Goal: Book appointment/travel/reservation: Book appointment/travel/reservation

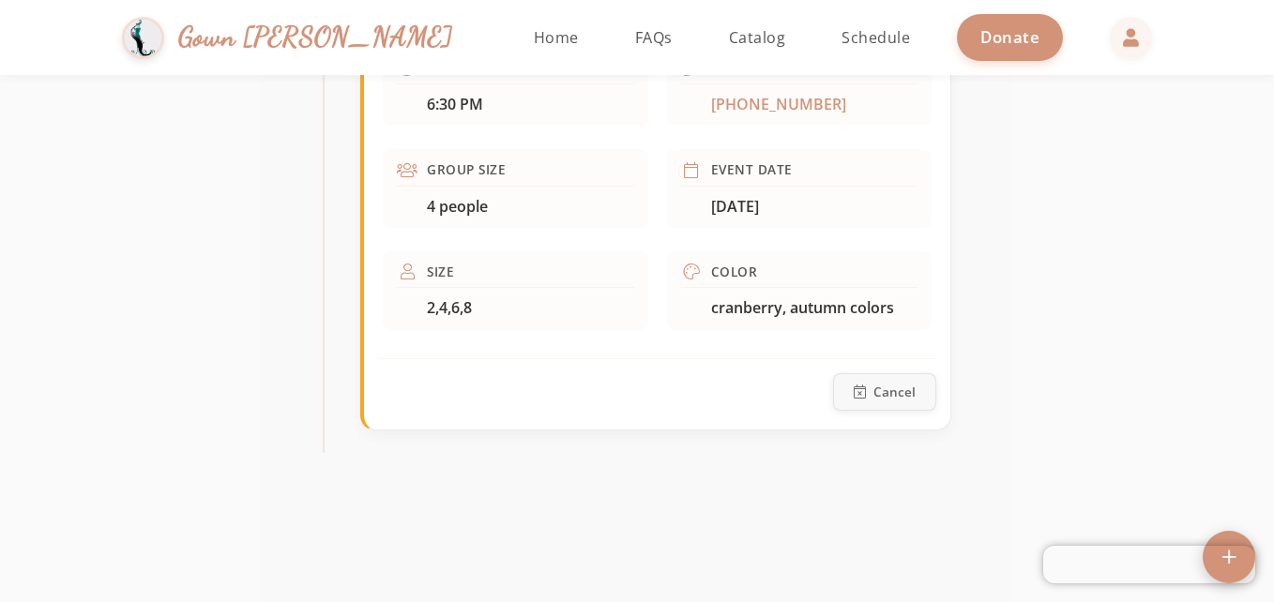
scroll to position [936, 0]
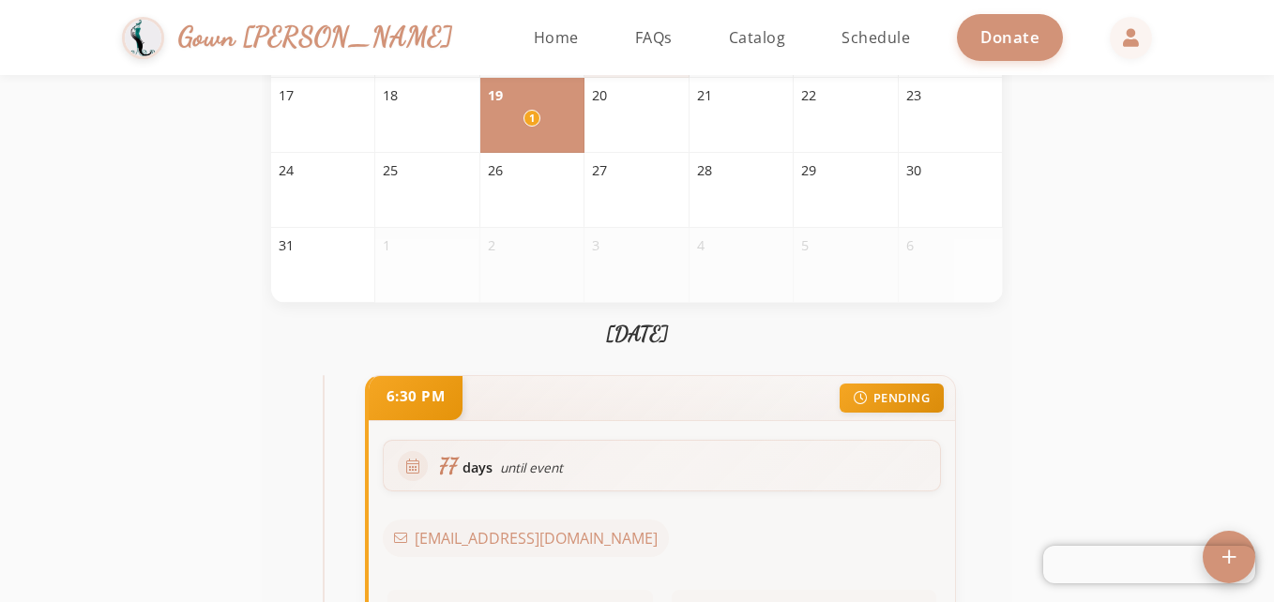
click at [803, 377] on div "6:30 PM PENDING" at bounding box center [662, 398] width 586 height 45
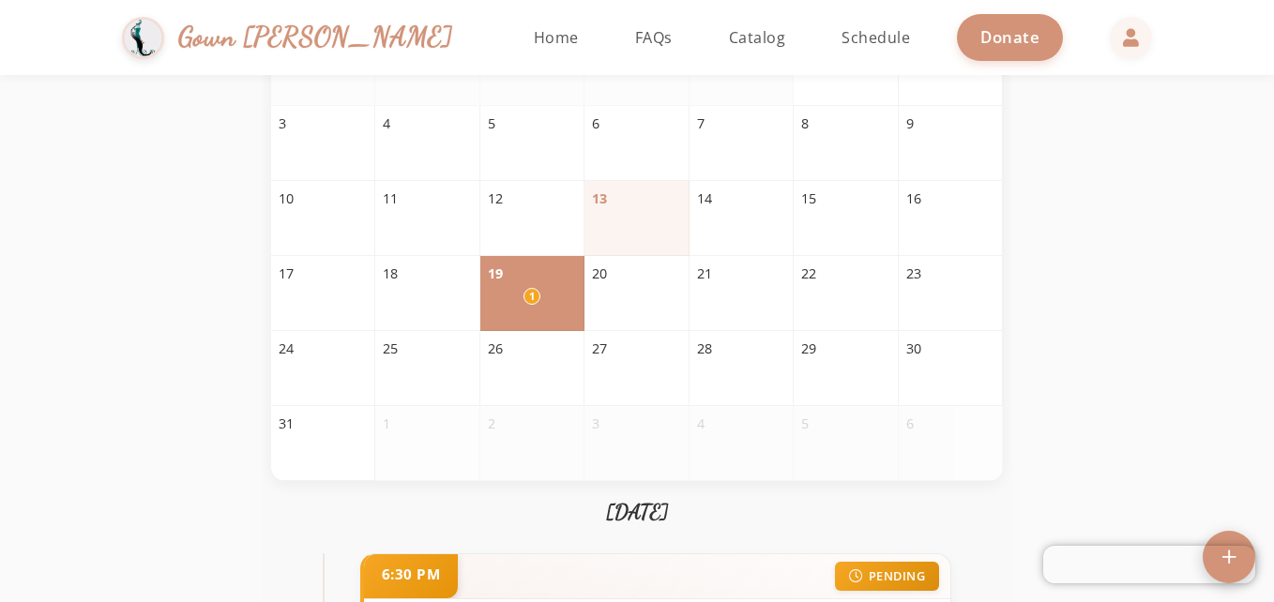
click at [540, 265] on div "19" at bounding box center [532, 274] width 88 height 21
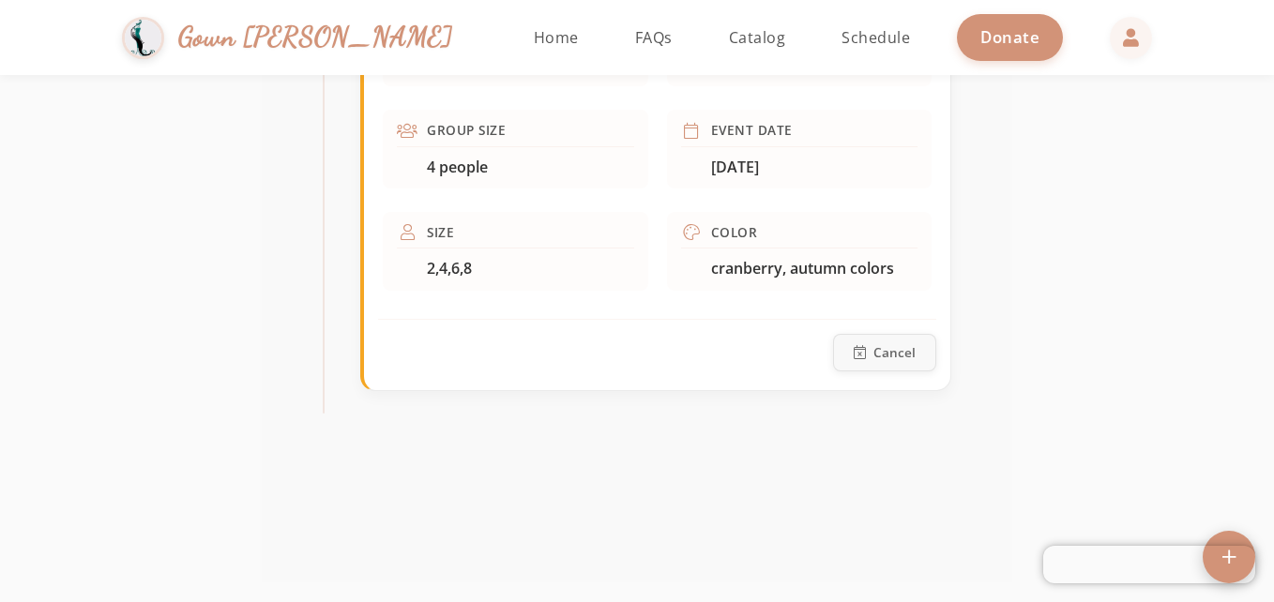
scroll to position [976, 0]
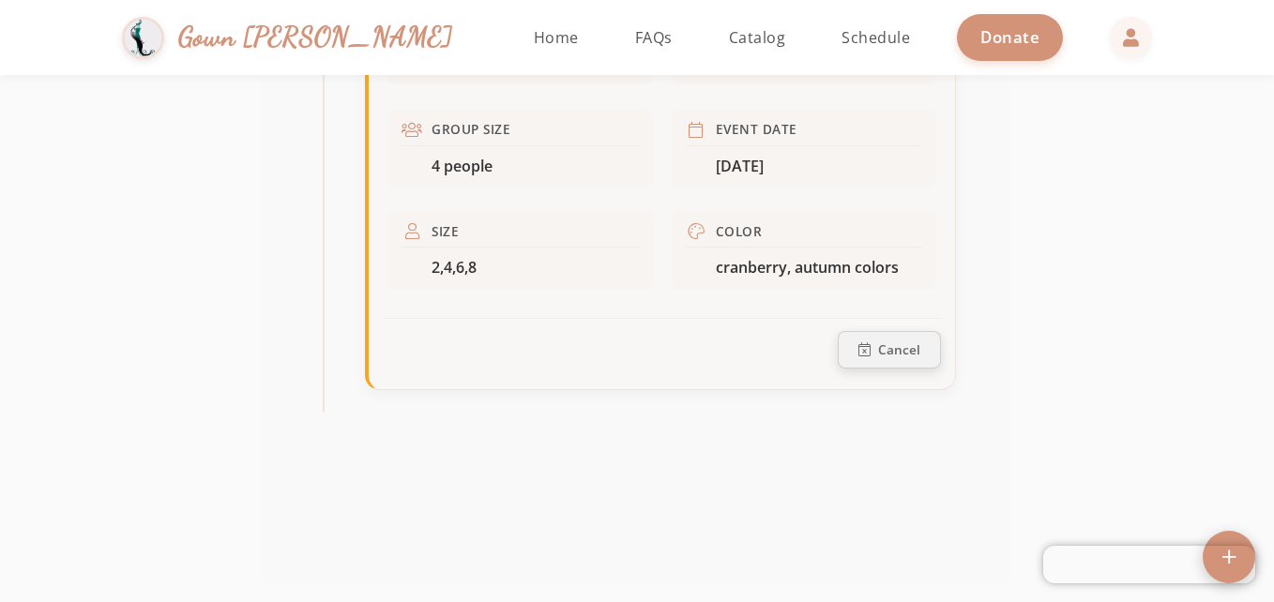
click at [861, 358] on button "Cancel" at bounding box center [889, 350] width 103 height 38
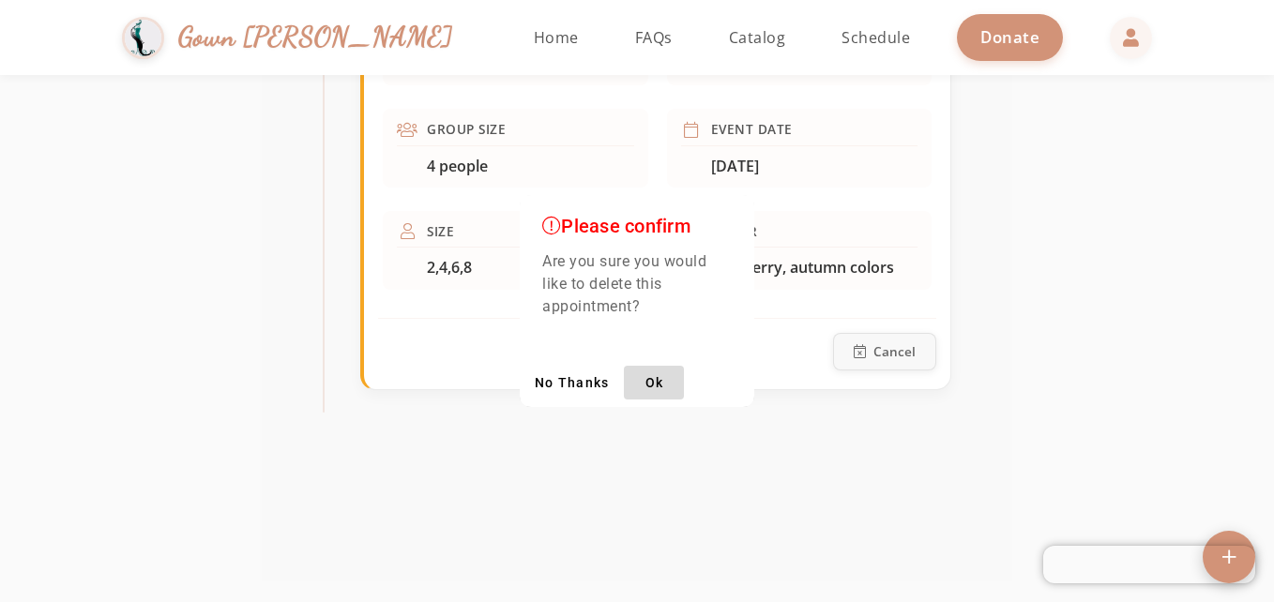
click at [661, 380] on span "Ok" at bounding box center [654, 383] width 19 height 20
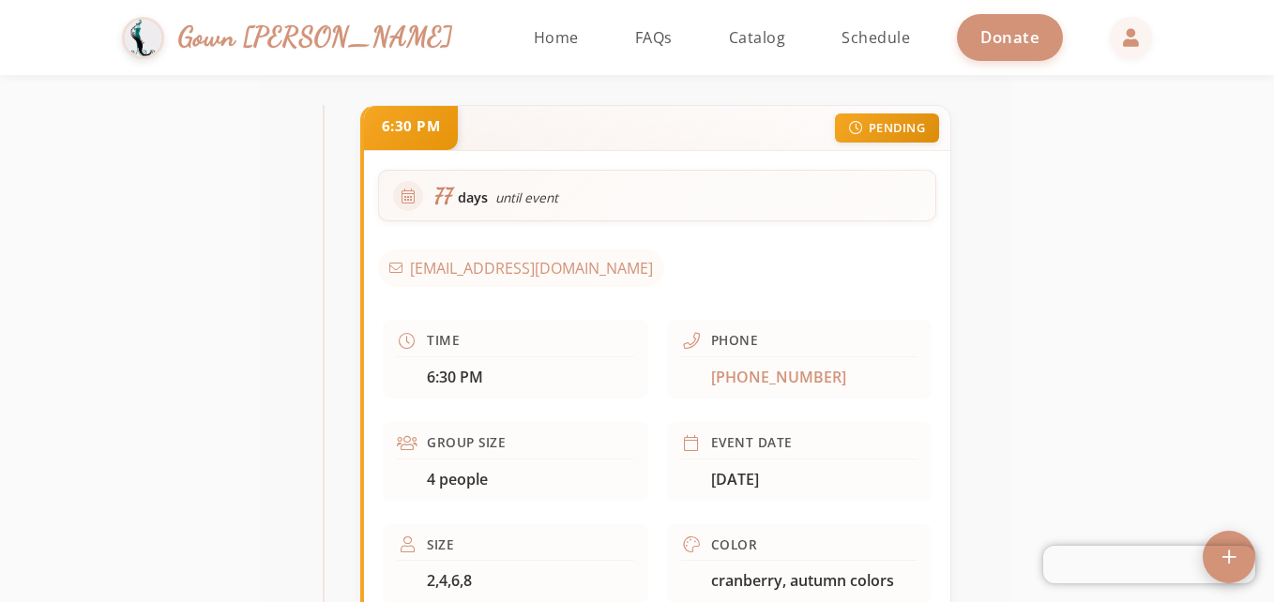
scroll to position [654, 0]
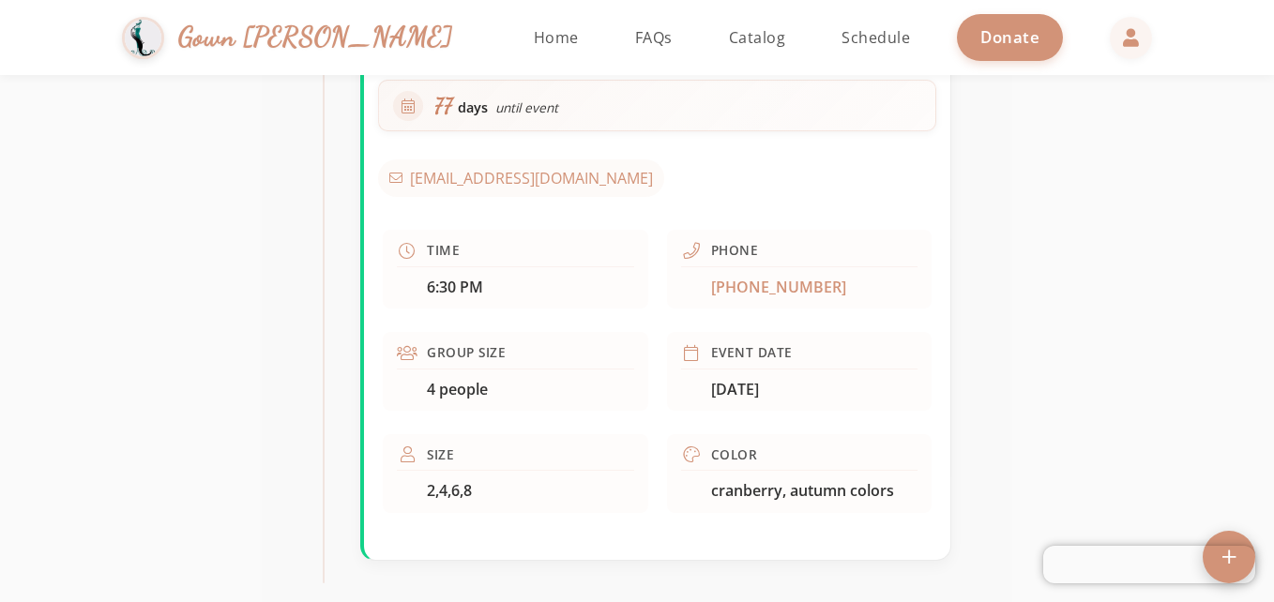
scroll to position [605, 0]
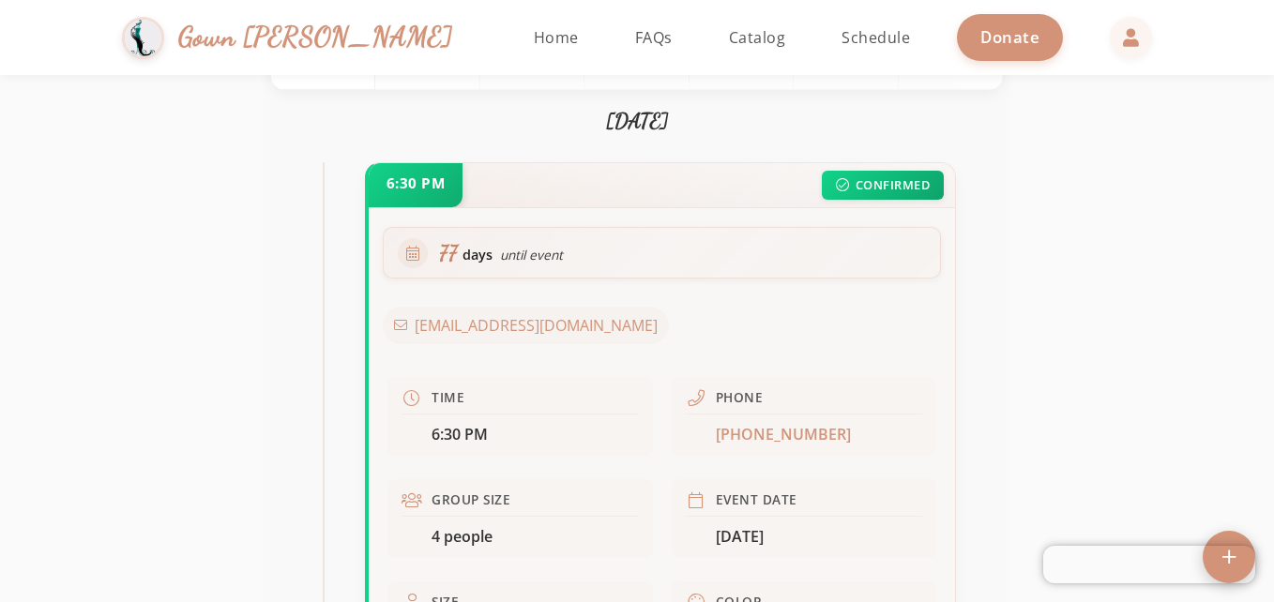
click at [446, 396] on div "Time" at bounding box center [448, 397] width 33 height 19
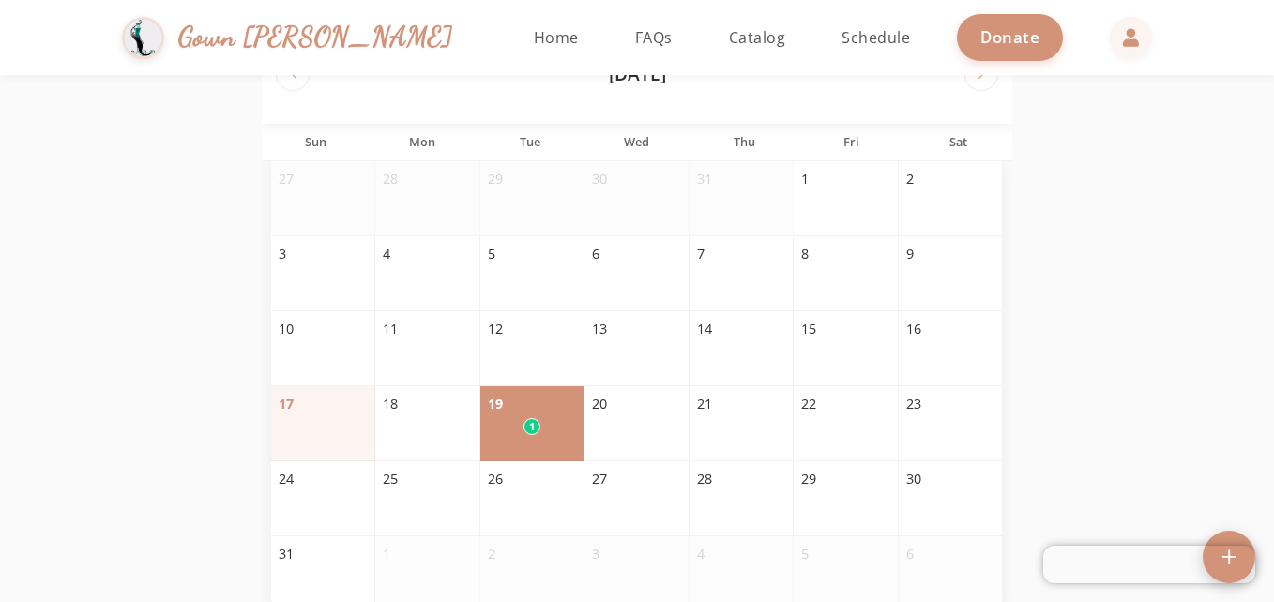
scroll to position [76, 0]
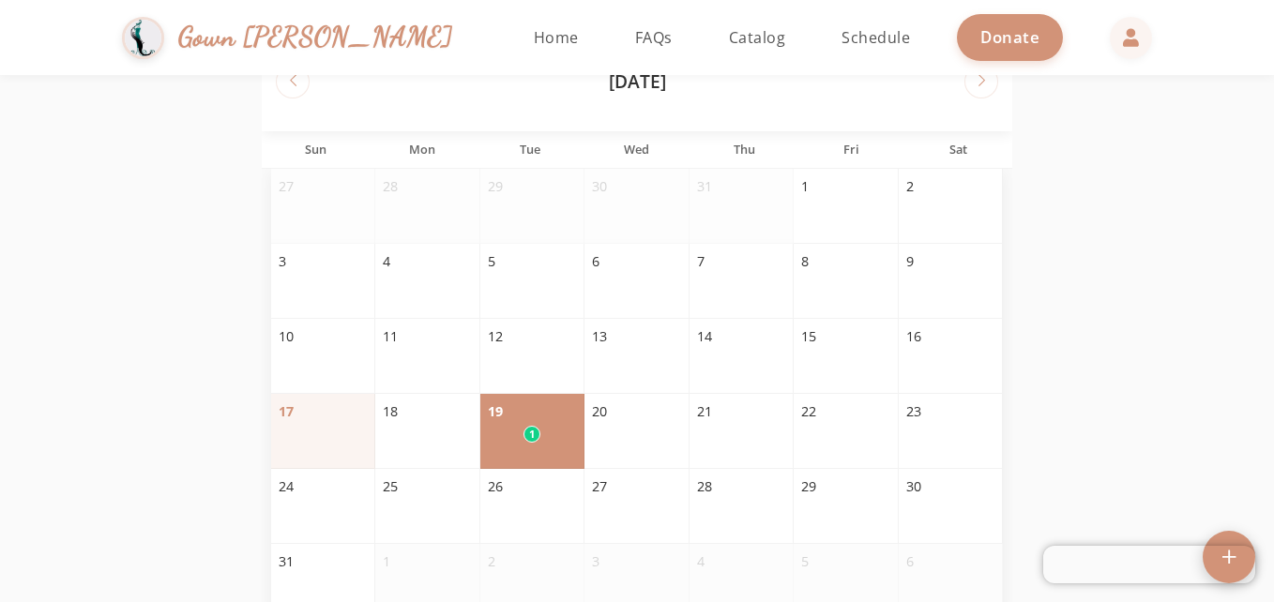
click at [525, 429] on div "1" at bounding box center [531, 434] width 17 height 17
click at [842, 45] on span "Schedule" at bounding box center [876, 37] width 68 height 21
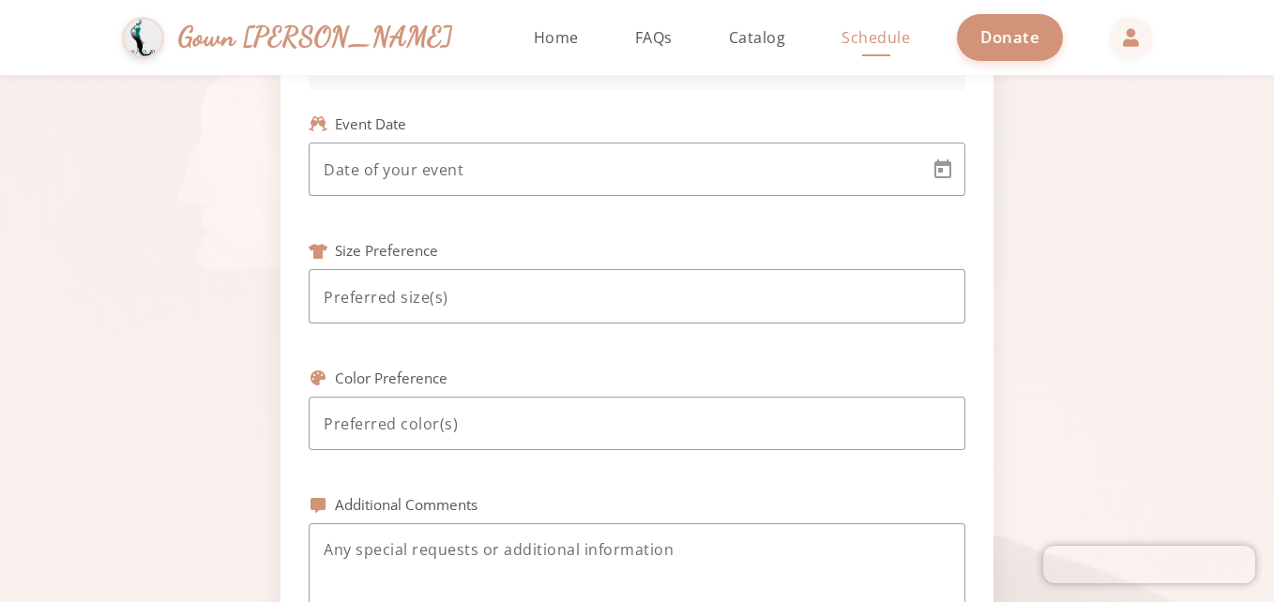
scroll to position [706, 0]
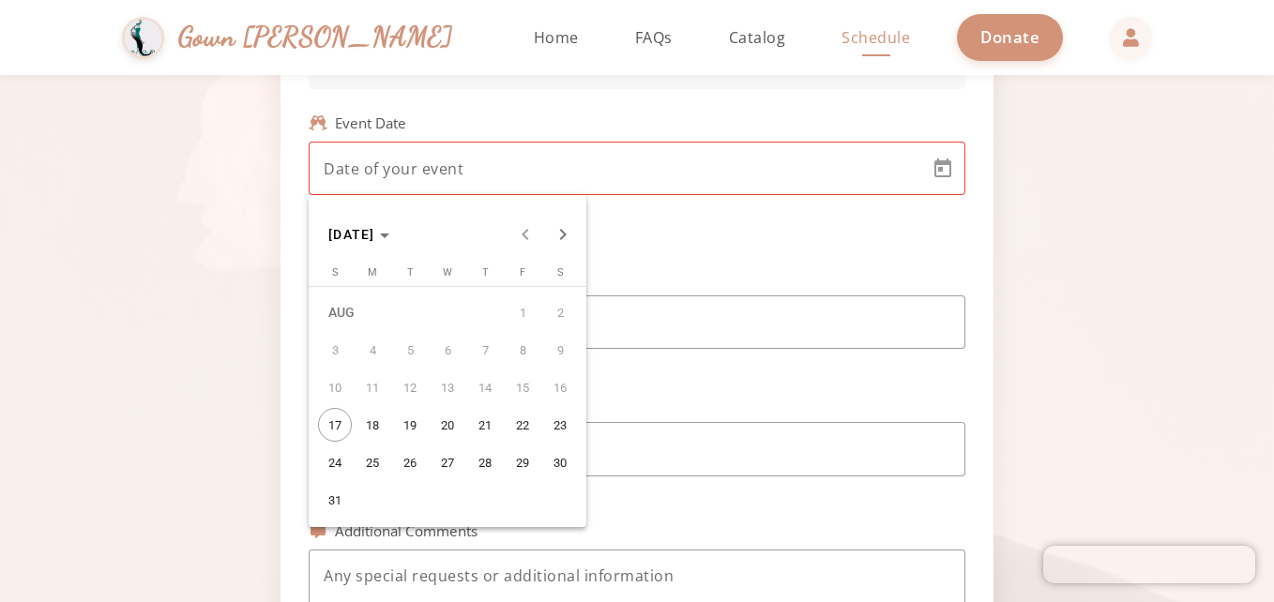
click at [748, 168] on body "Simchas [PERSON_NAME] & [PERSON_NAME] Gown [PERSON_NAME] Home Return to homepag…" at bounding box center [637, 301] width 1274 height 602
click at [410, 414] on span "19" at bounding box center [410, 425] width 34 height 34
type input "[DATE]"
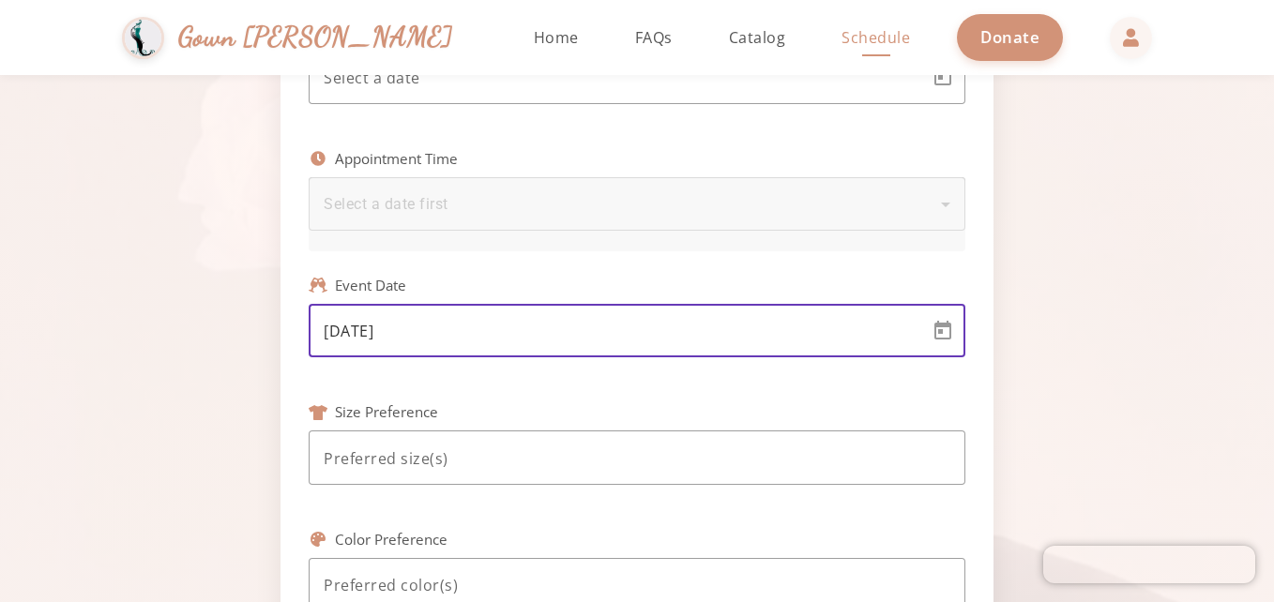
scroll to position [421, 0]
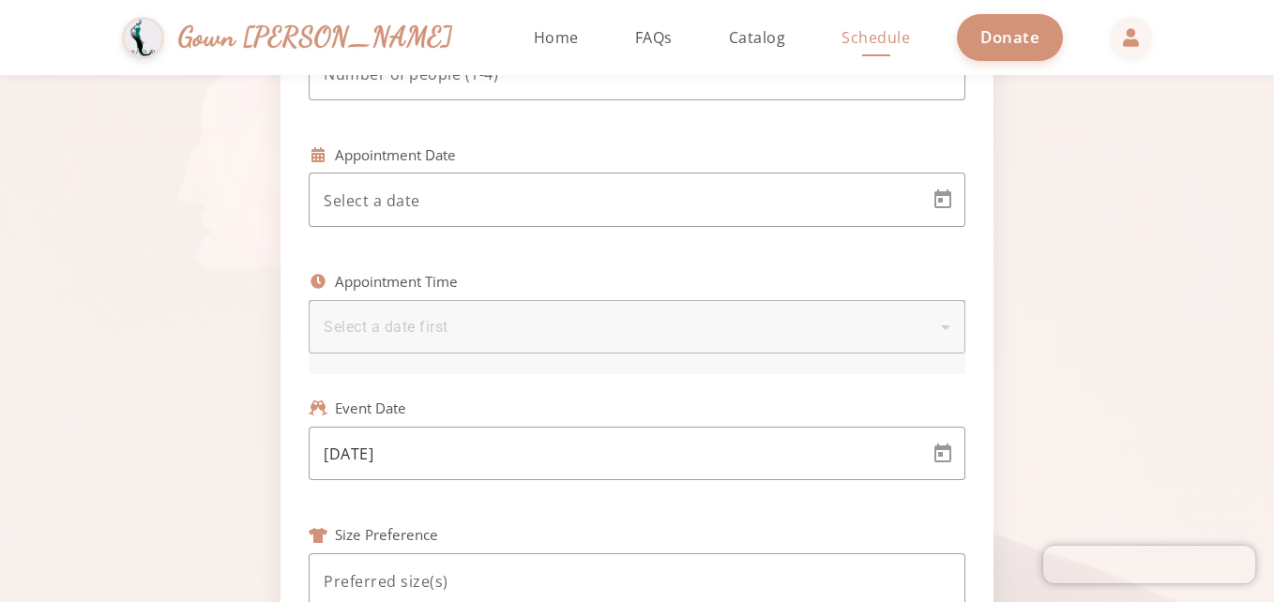
click at [384, 309] on div "Select a date first" at bounding box center [637, 326] width 627 height 53
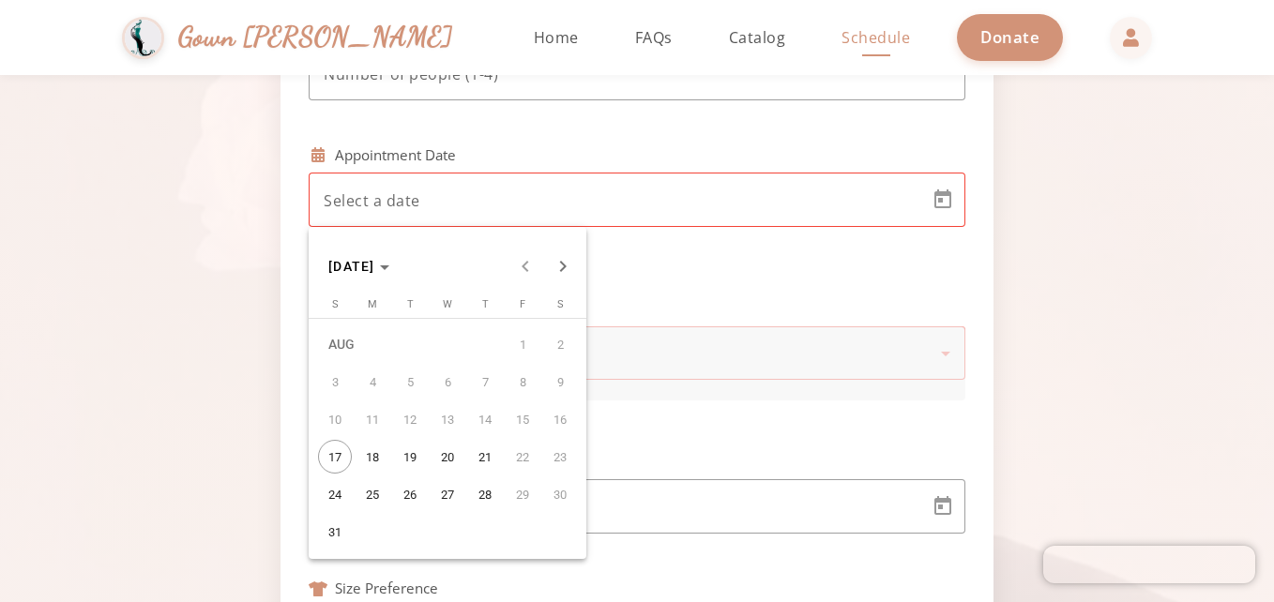
click at [425, 194] on body "[PERSON_NAME] & [PERSON_NAME] Gown [PERSON_NAME] Home Return to homepage Catalo…" at bounding box center [637, 301] width 1274 height 602
click at [405, 457] on span "19" at bounding box center [410, 457] width 34 height 34
type input "[DATE]"
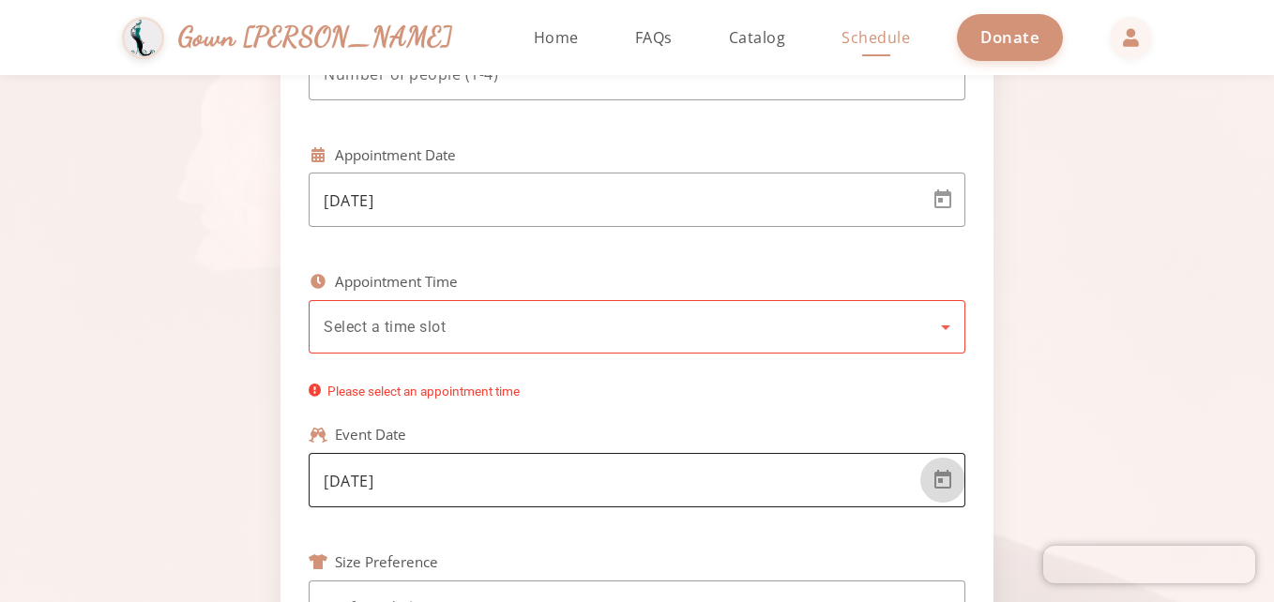
click at [944, 479] on span "Open calendar" at bounding box center [942, 480] width 45 height 45
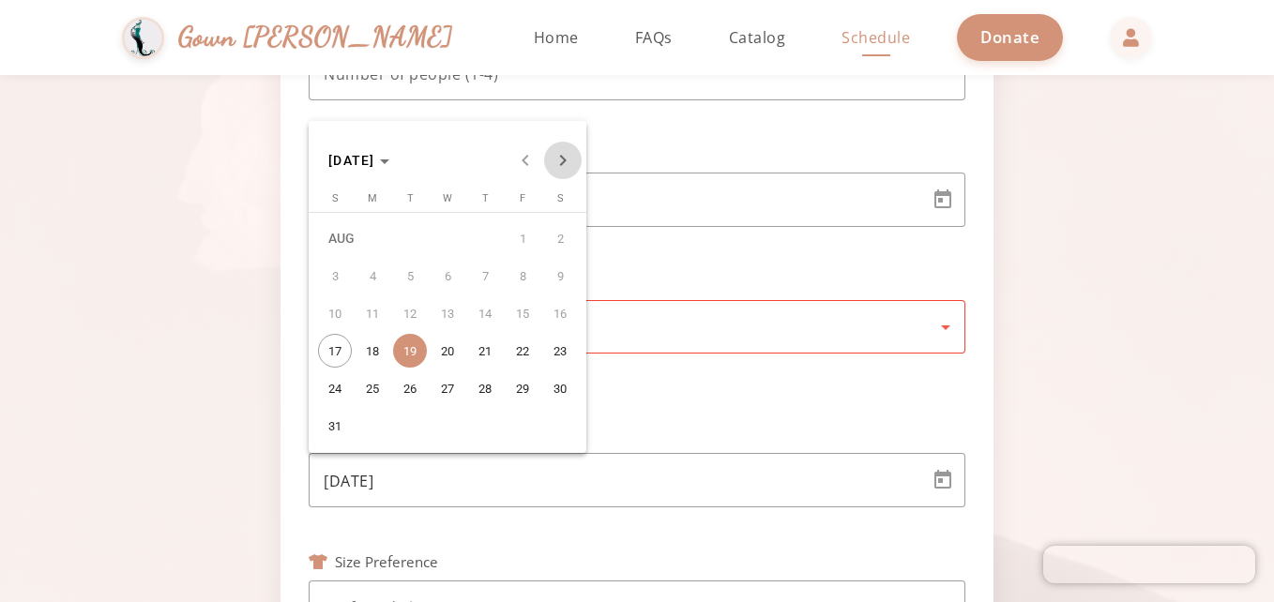
click at [562, 166] on span "Next month" at bounding box center [563, 161] width 38 height 38
click at [416, 273] on span "4" at bounding box center [410, 276] width 34 height 34
type input "[DATE]"
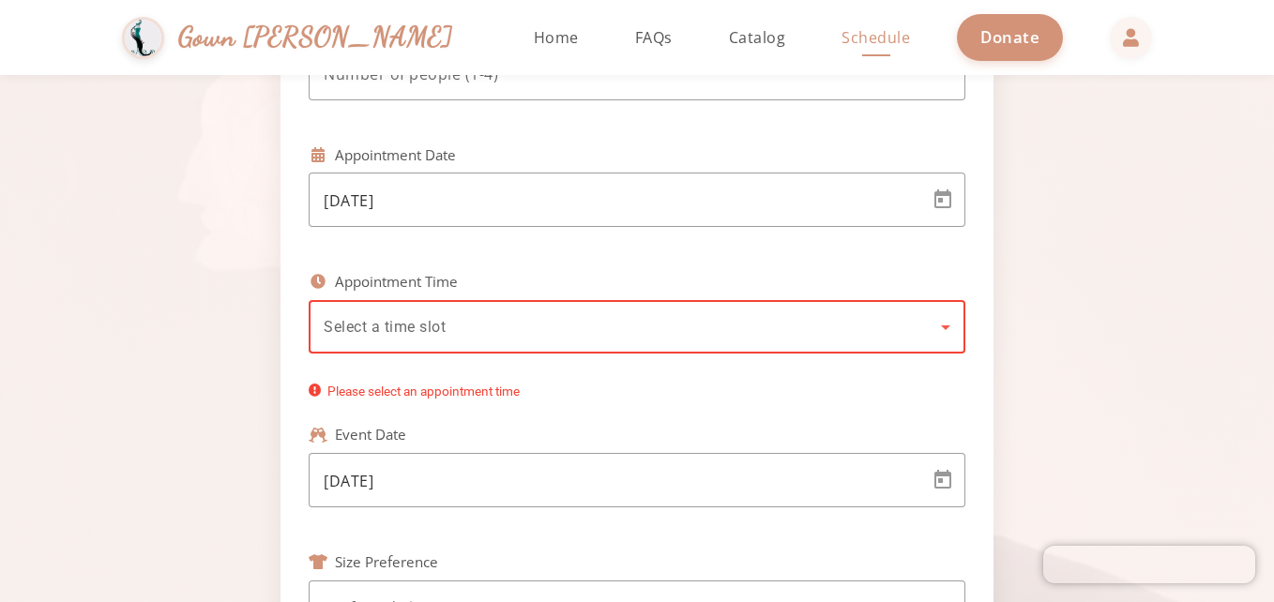
click at [471, 321] on div "Select a time slot" at bounding box center [632, 327] width 617 height 23
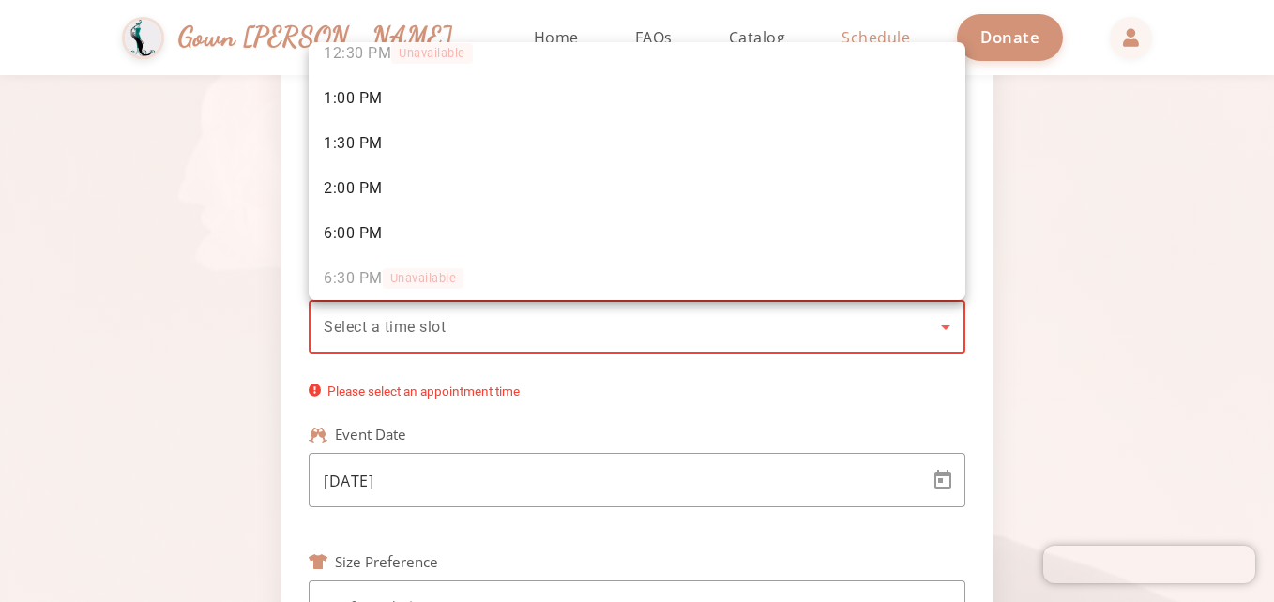
scroll to position [243, 0]
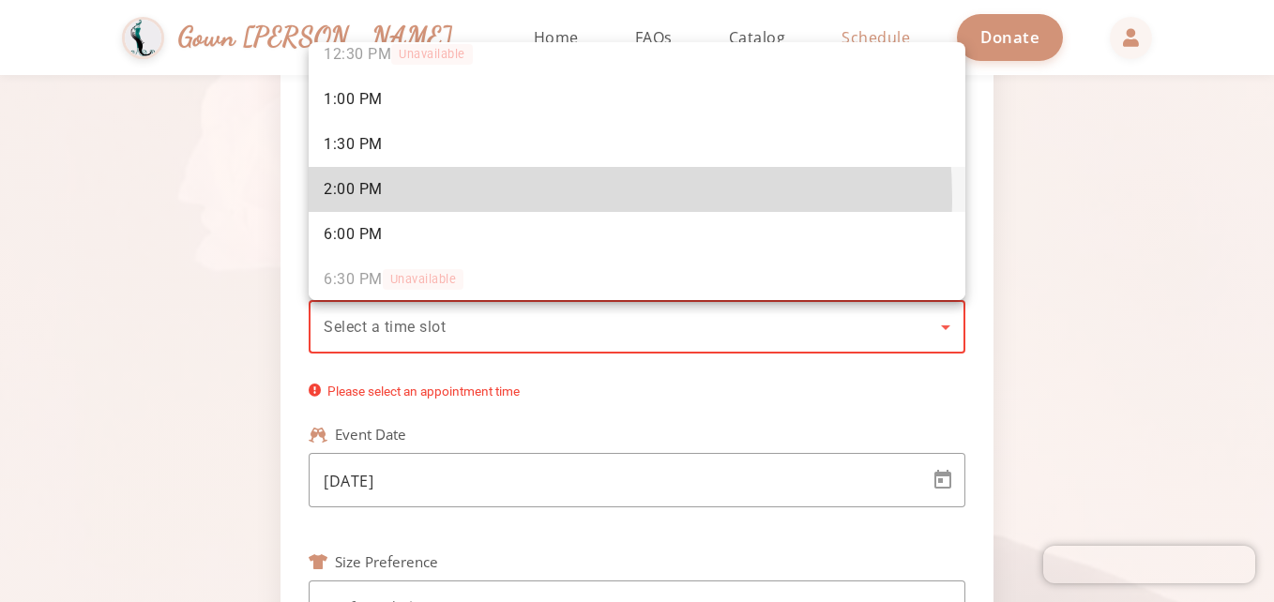
click at [479, 199] on mat-option "2:00 PM" at bounding box center [637, 189] width 657 height 45
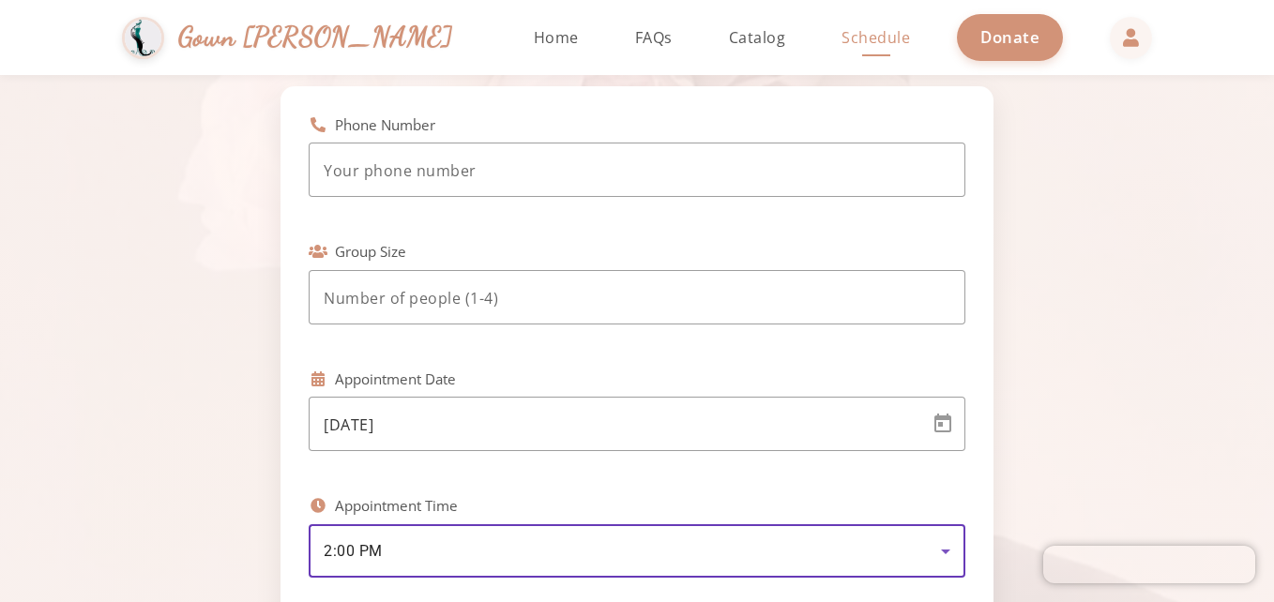
scroll to position [0, 0]
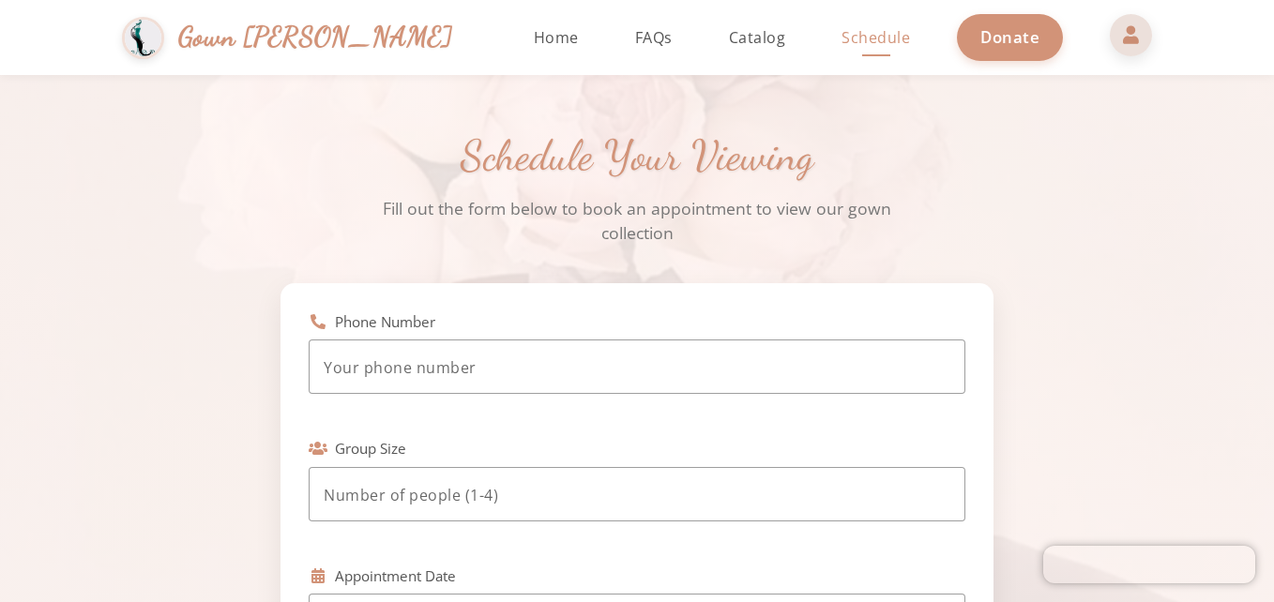
click at [1109, 18] on span at bounding box center [1131, 34] width 45 height 45
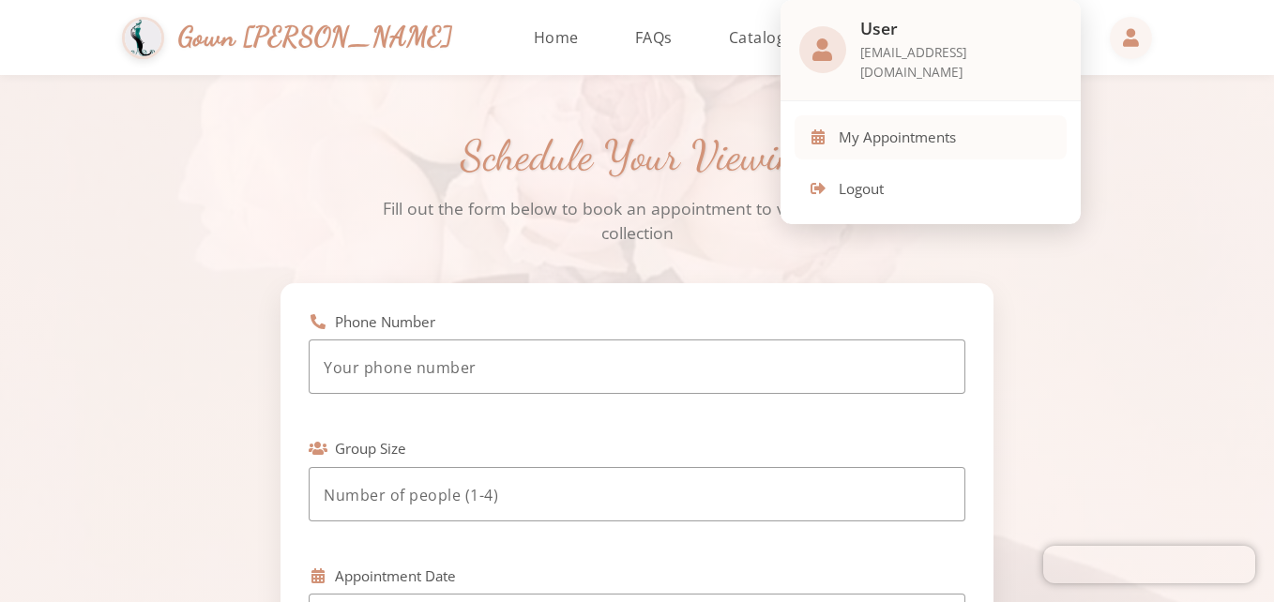
click at [991, 115] on button "My Appointments" at bounding box center [931, 137] width 272 height 44
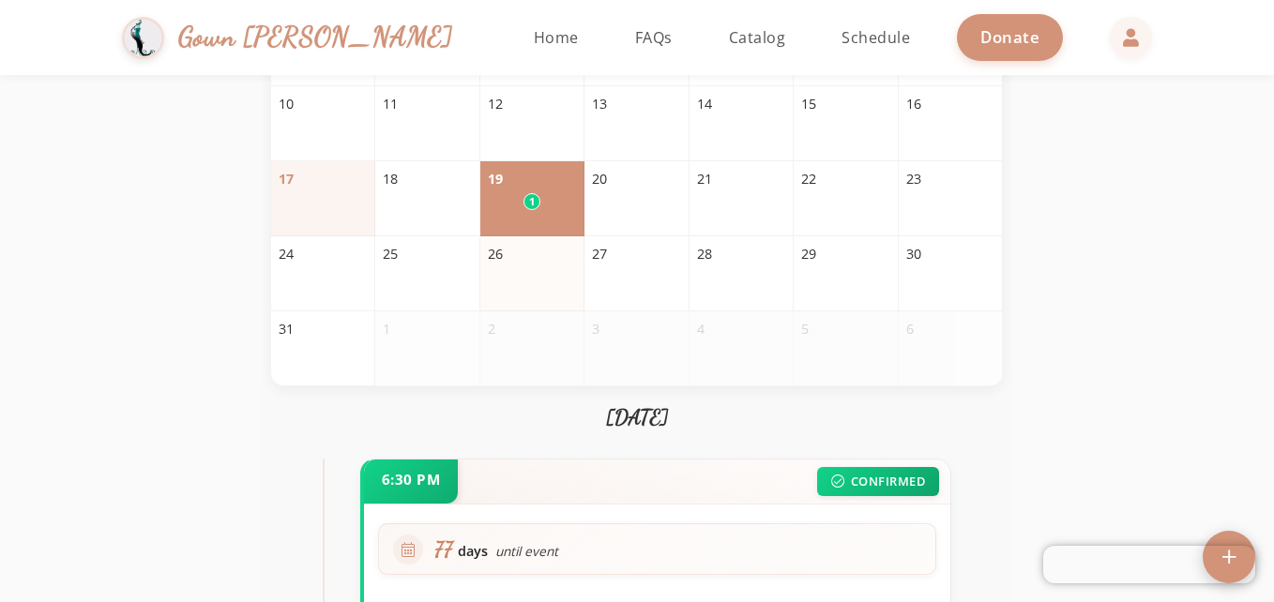
scroll to position [308, 0]
click at [523, 211] on div "1" at bounding box center [532, 202] width 88 height 17
click at [842, 29] on span "Schedule" at bounding box center [876, 37] width 68 height 21
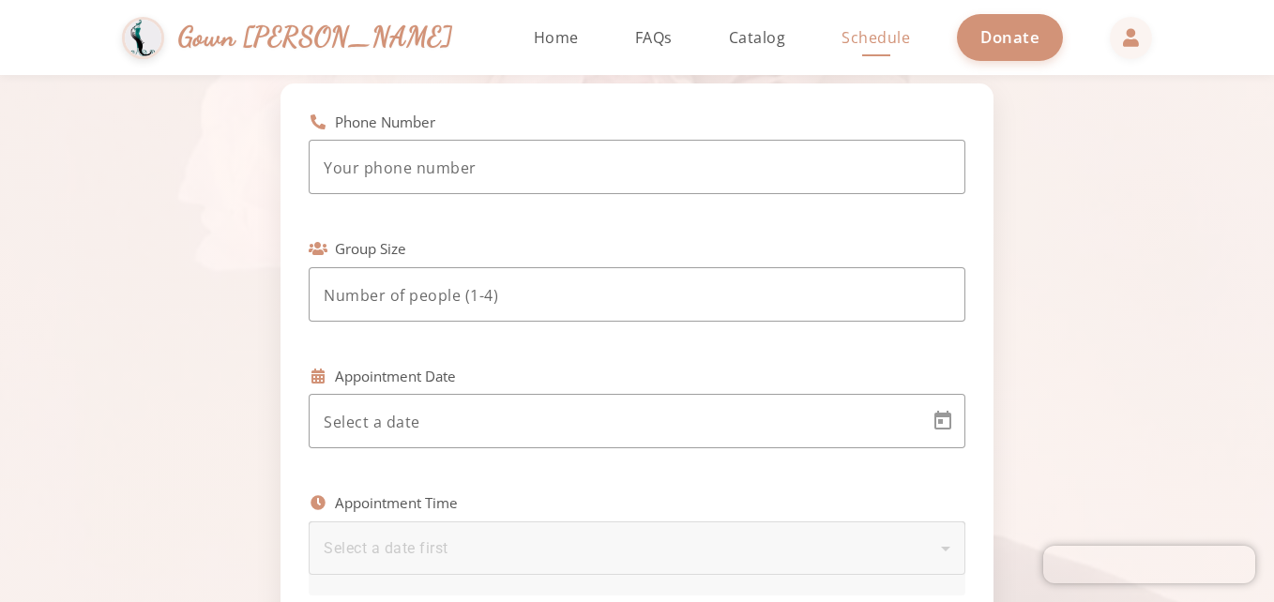
scroll to position [182, 0]
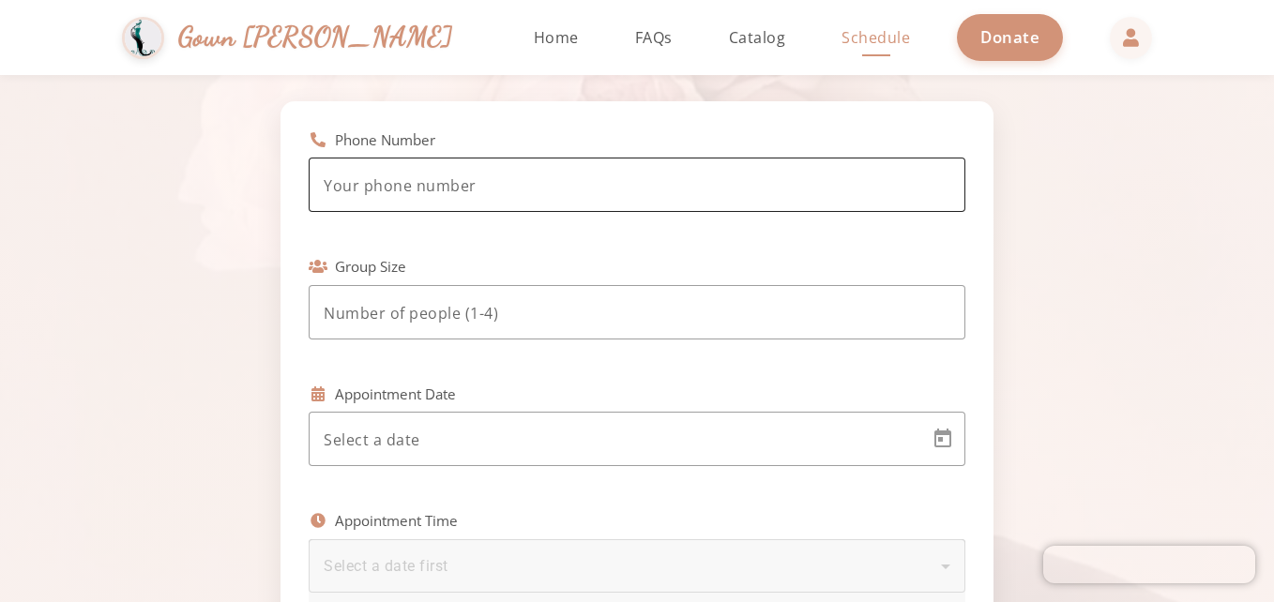
click at [707, 199] on div at bounding box center [637, 185] width 627 height 54
type input "[PHONE_NUMBER]"
type input "4"
type input "[DATE]"
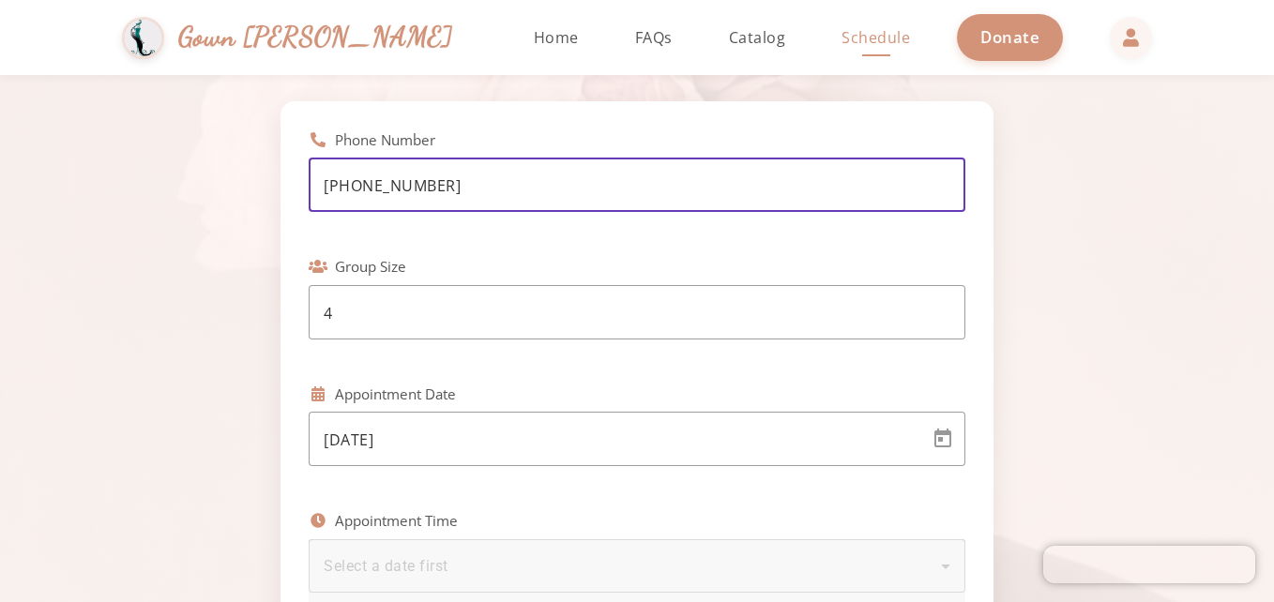
type input "2,4,6,8"
type input "cranberry, autumn colors"
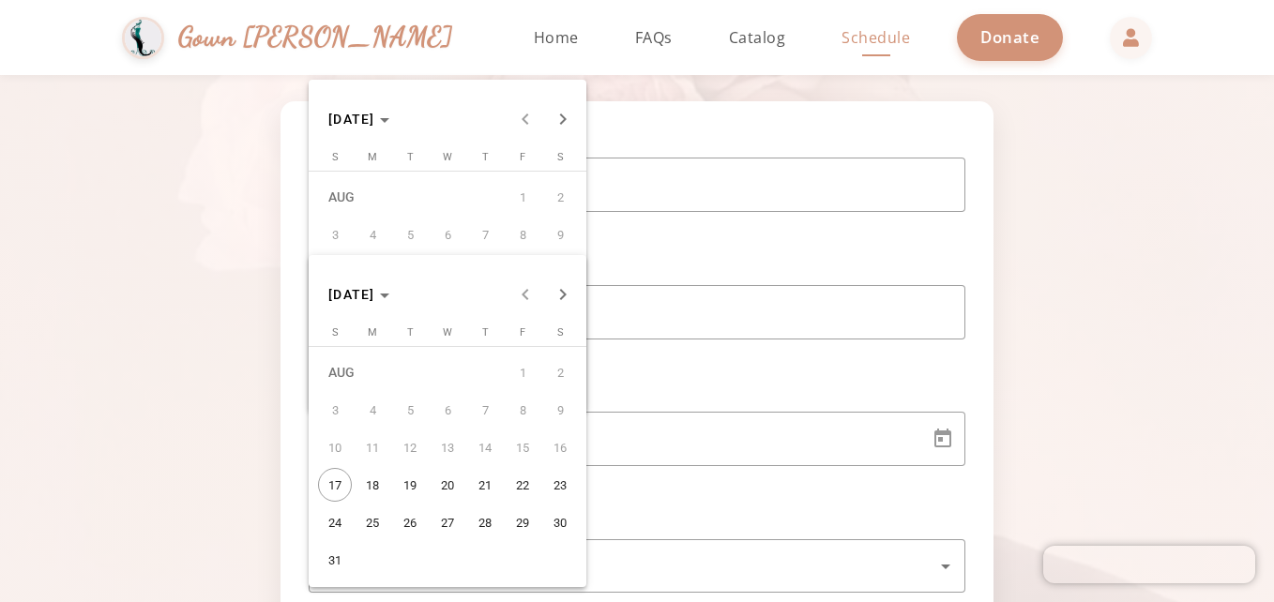
click at [415, 478] on span "19" at bounding box center [410, 485] width 34 height 34
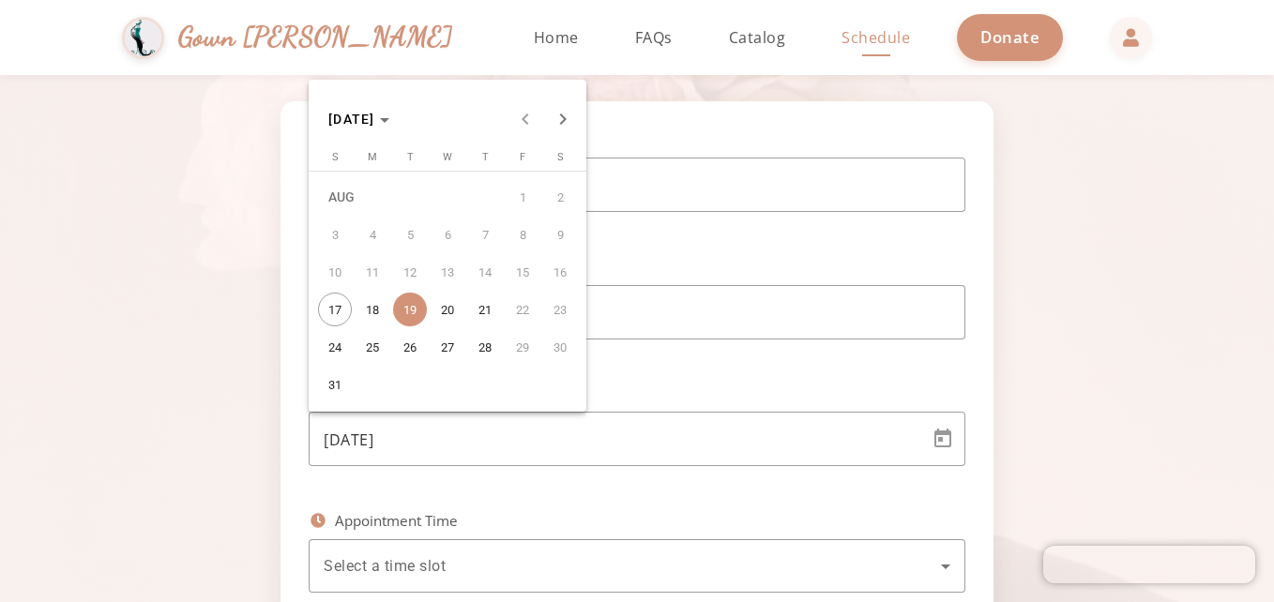
click at [497, 499] on div at bounding box center [637, 301] width 1274 height 602
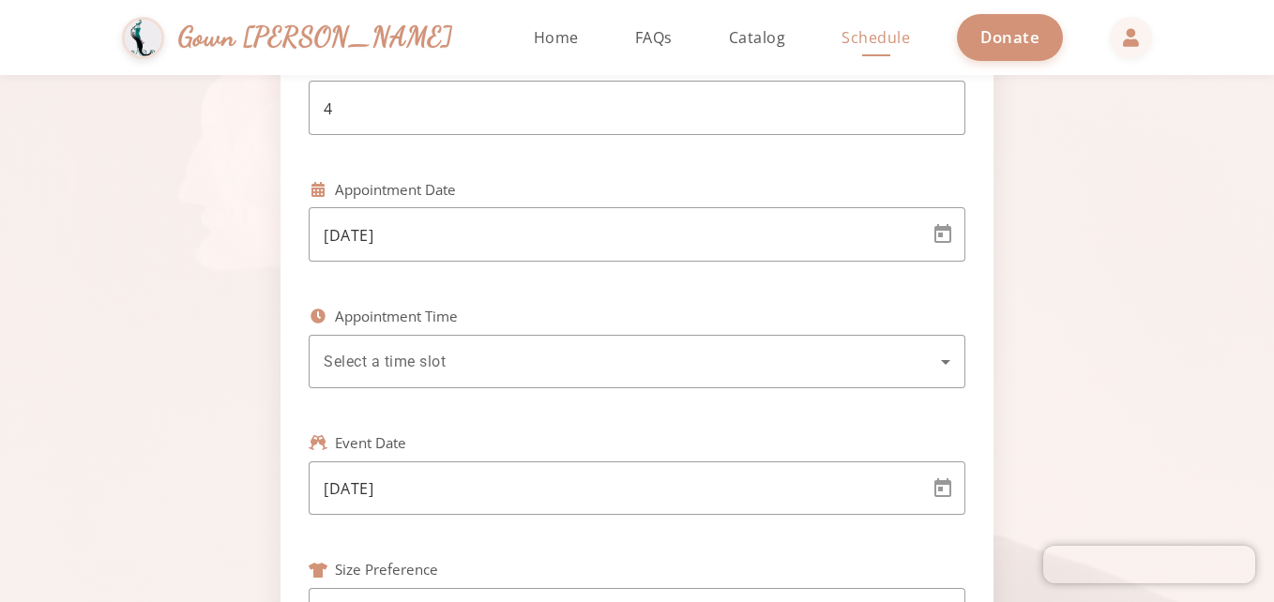
scroll to position [387, 0]
click at [931, 492] on span "Open calendar" at bounding box center [942, 487] width 45 height 45
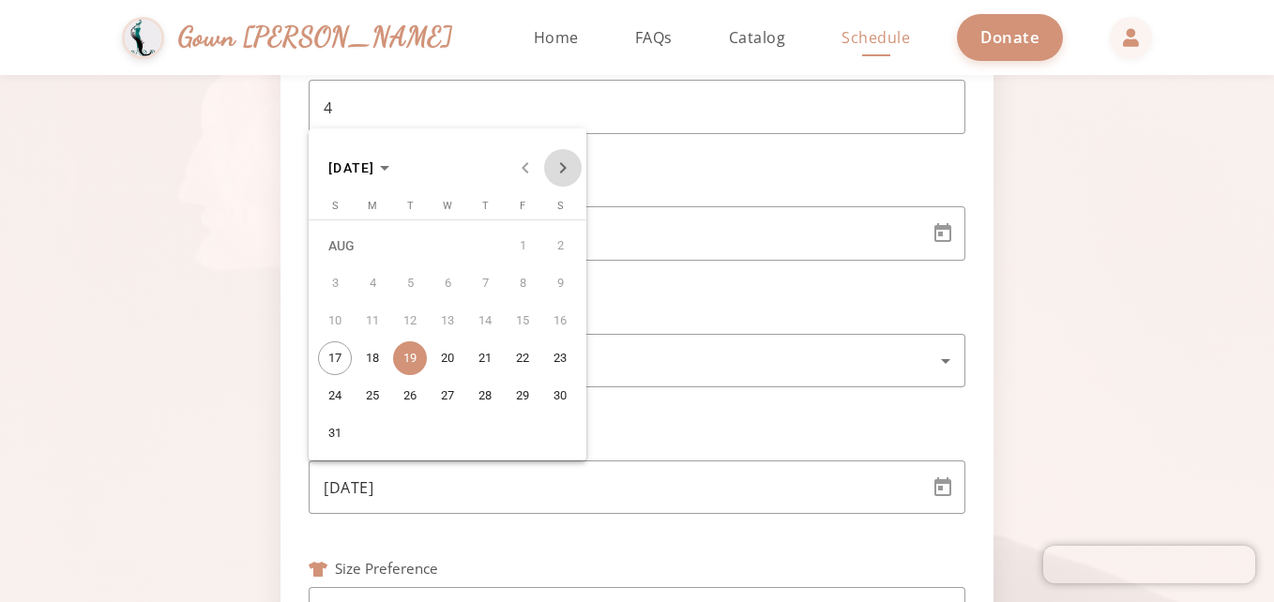
click at [554, 168] on span "Next month" at bounding box center [563, 168] width 38 height 38
click at [421, 272] on span "4" at bounding box center [410, 283] width 34 height 34
type input "[DATE]"
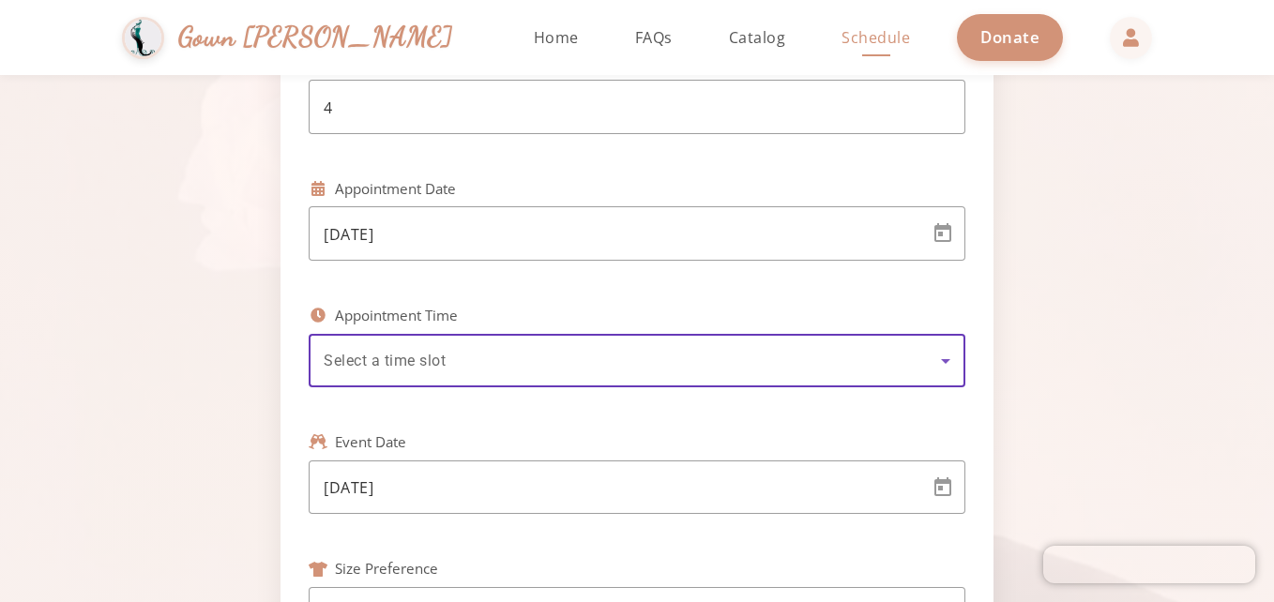
click at [398, 356] on span "Select a time slot" at bounding box center [385, 361] width 122 height 18
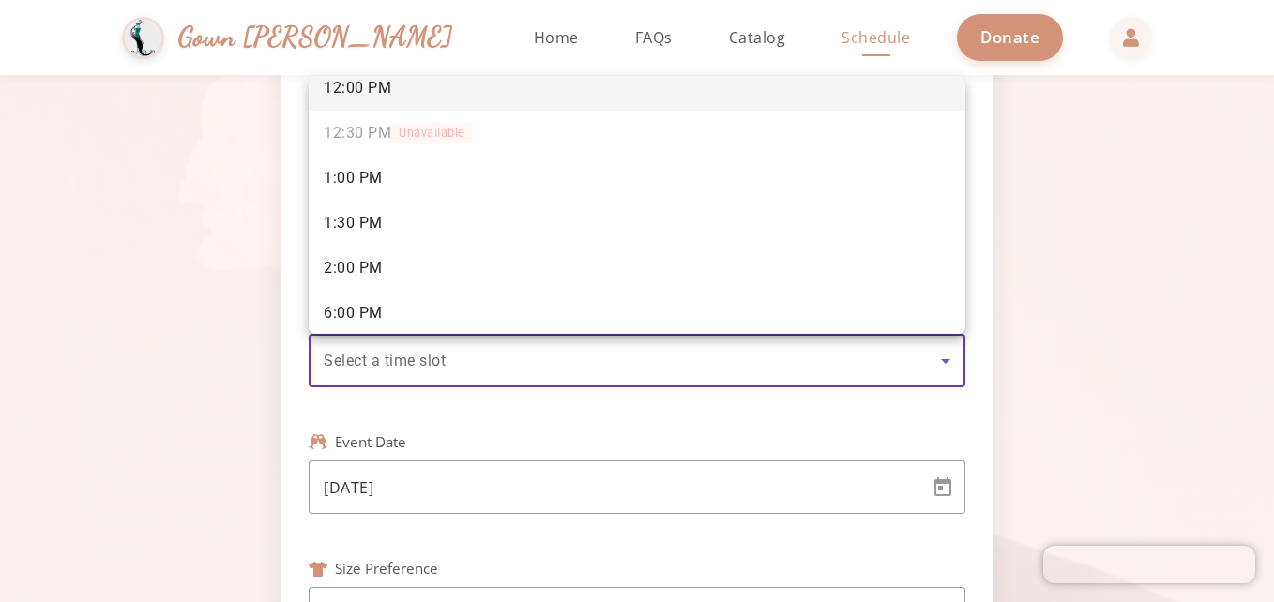
scroll to position [199, 0]
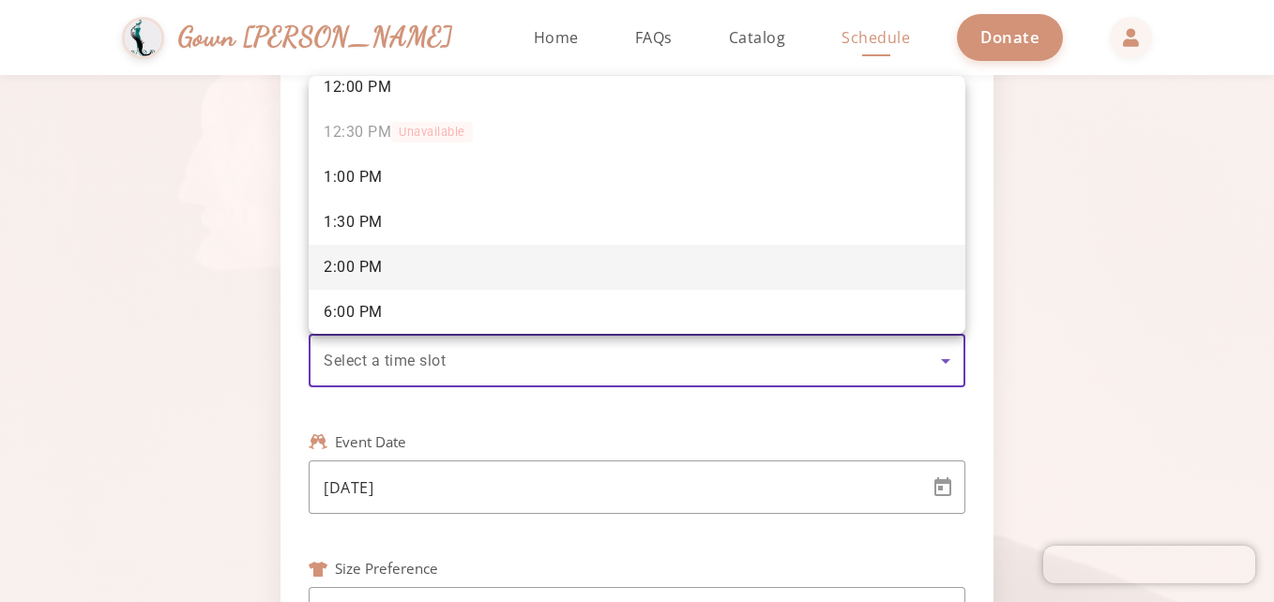
click at [430, 276] on mat-option "2:00 PM" at bounding box center [637, 267] width 657 height 45
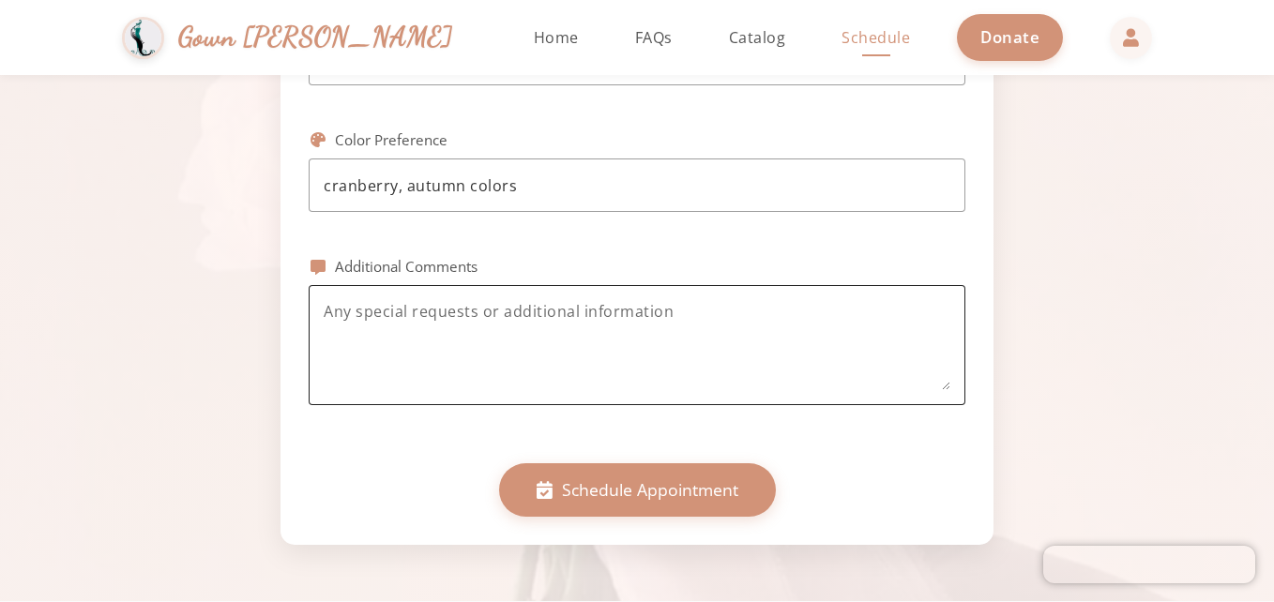
scroll to position [945, 0]
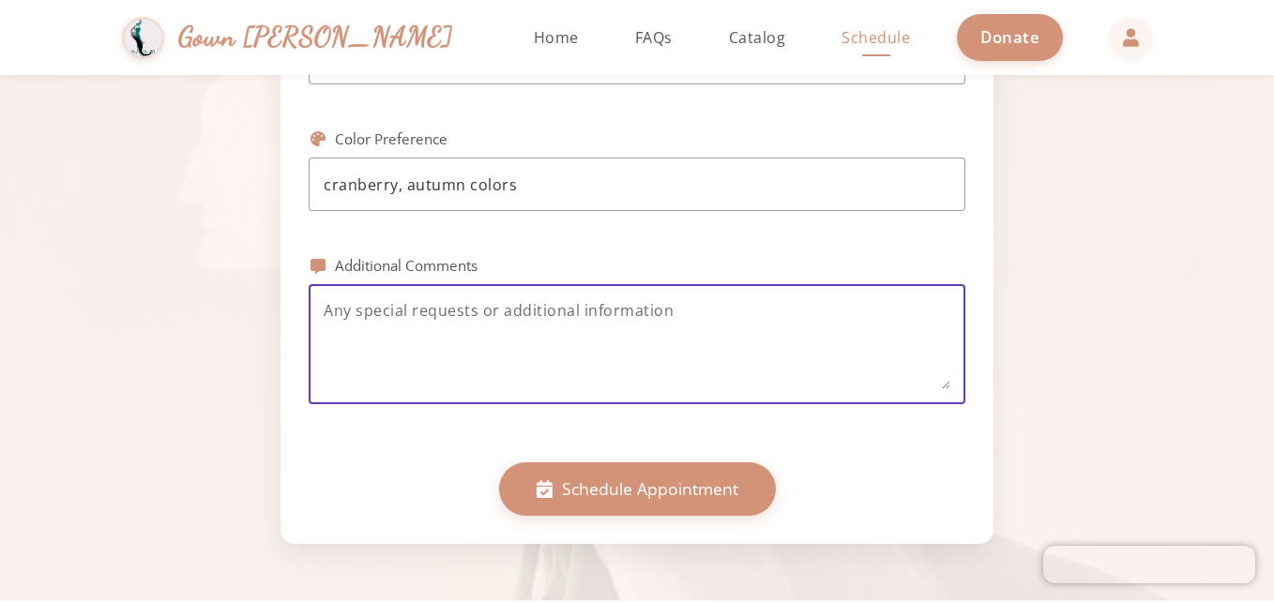
click at [430, 345] on textarea at bounding box center [637, 344] width 627 height 90
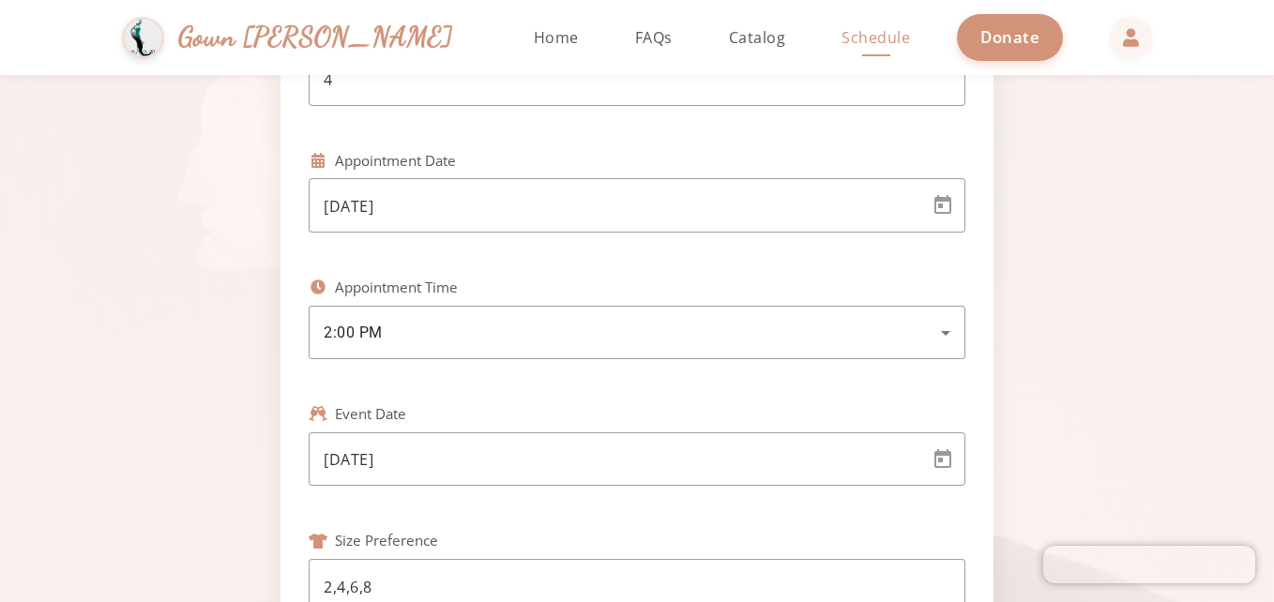
scroll to position [417, 0]
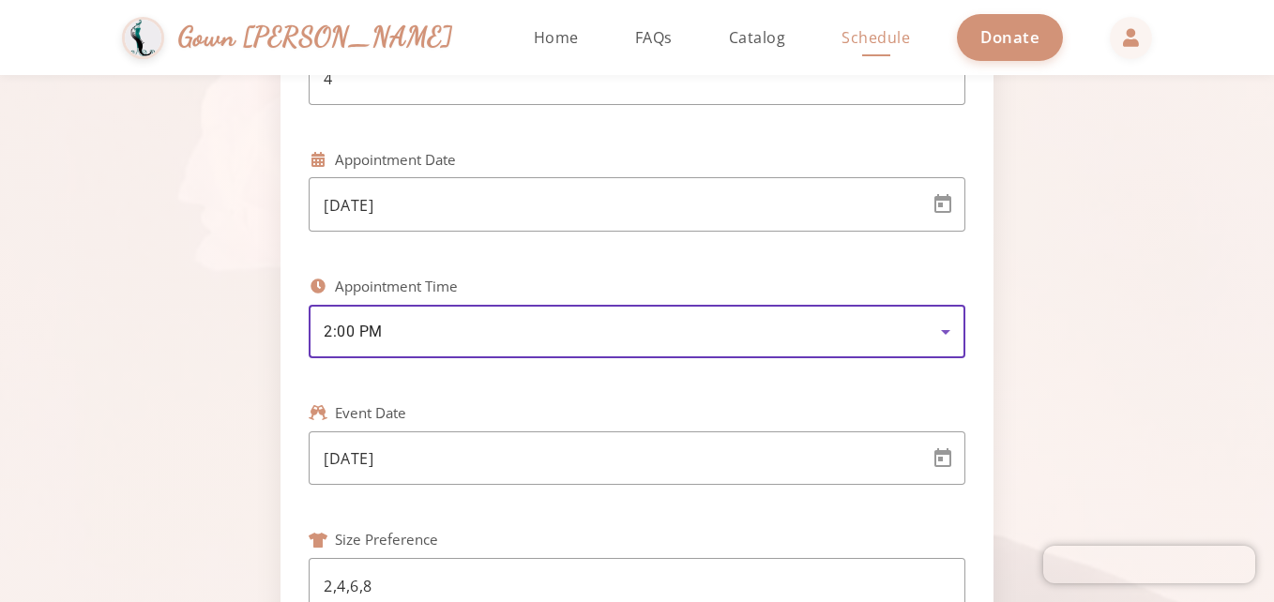
click at [673, 326] on div "2:00 PM" at bounding box center [632, 332] width 617 height 23
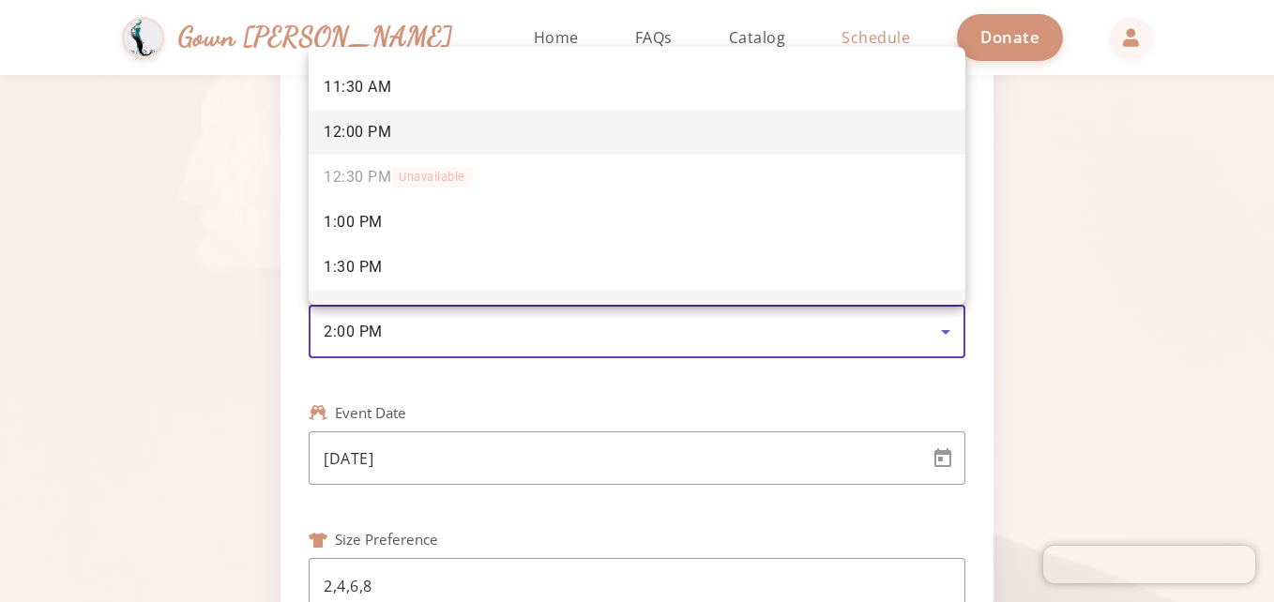
scroll to position [126, 0]
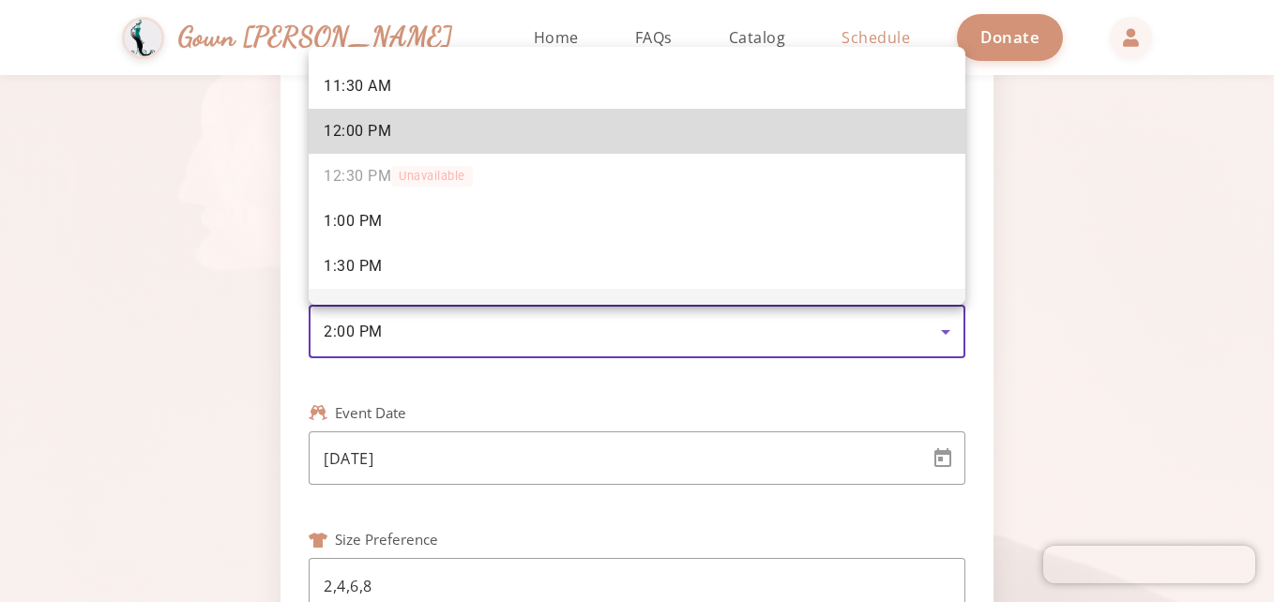
click at [660, 130] on mat-option "12:00 PM" at bounding box center [637, 131] width 657 height 45
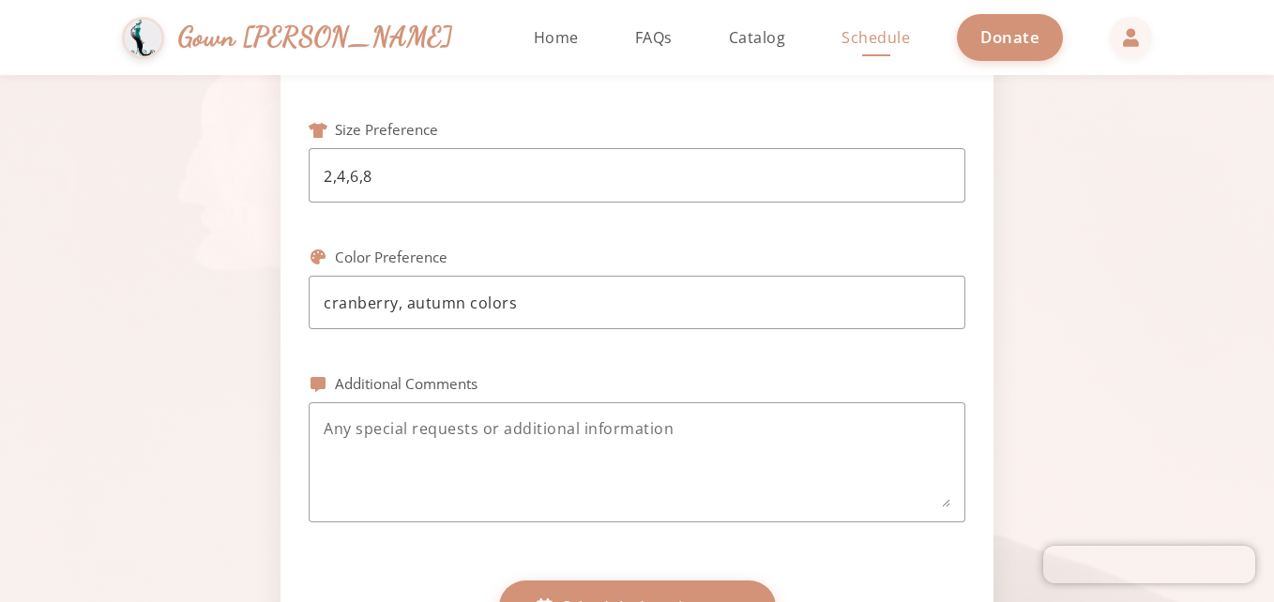
scroll to position [830, 0]
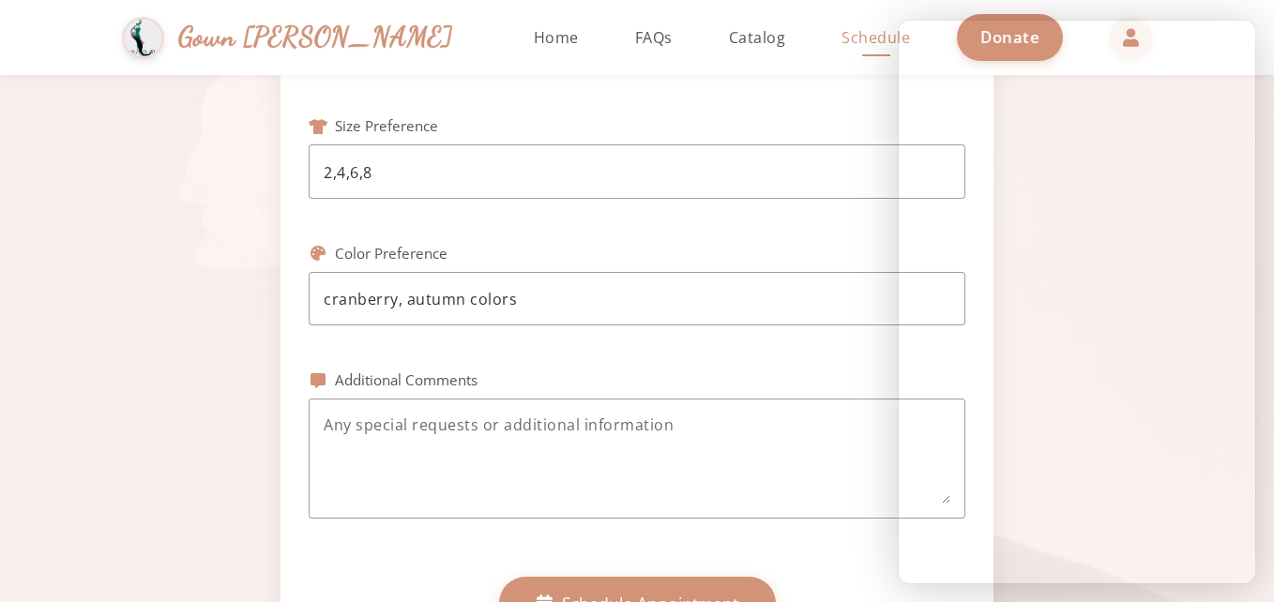
click at [605, 369] on div "Phone Number [PHONE_NUMBER] Group Size 4 Appointment Date [DATE] Appointment Ti…" at bounding box center [637, 10] width 657 height 1059
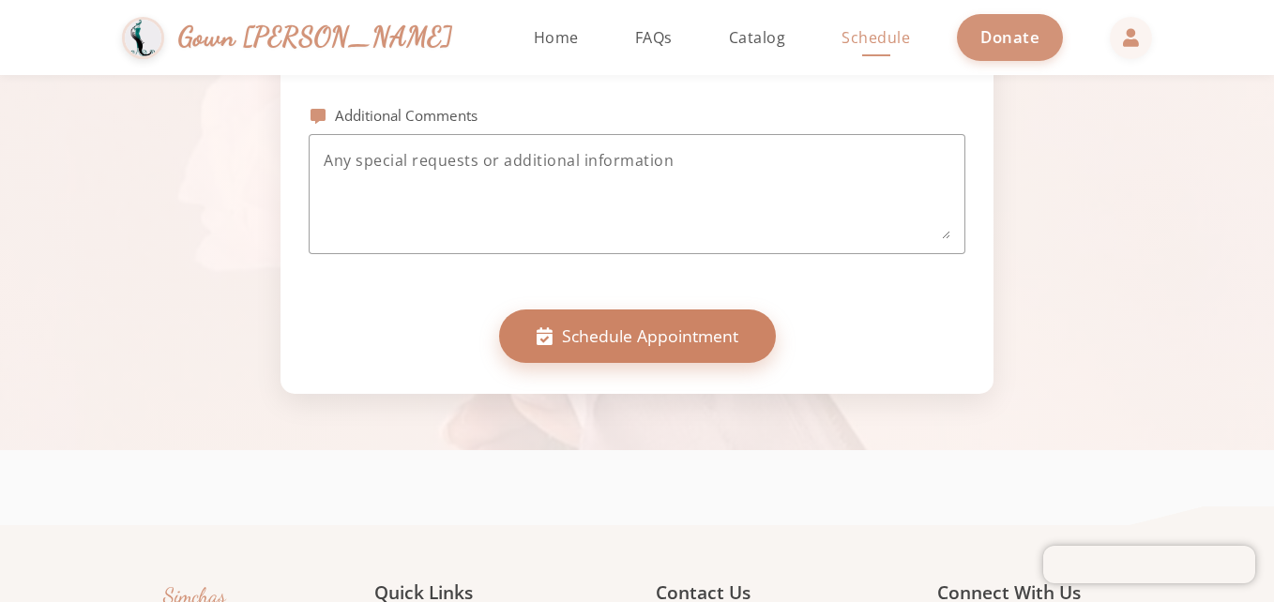
scroll to position [1096, 0]
click at [695, 342] on span "Schedule Appointment" at bounding box center [650, 335] width 176 height 24
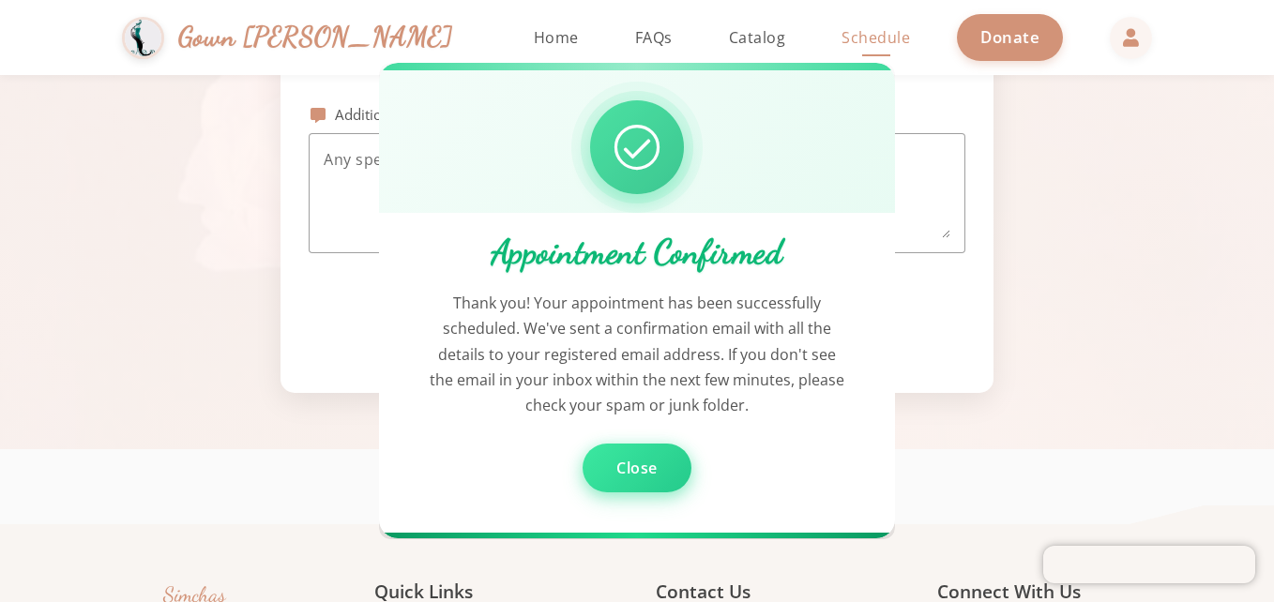
click at [645, 470] on span "Close" at bounding box center [636, 469] width 41 height 21
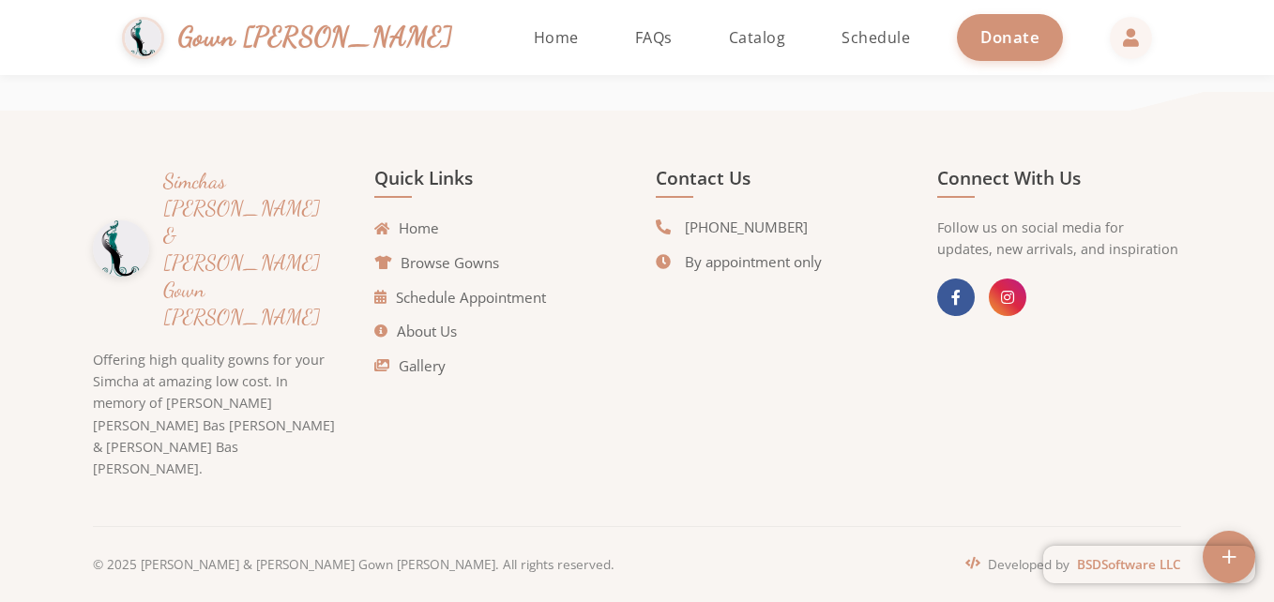
scroll to position [1676, 0]
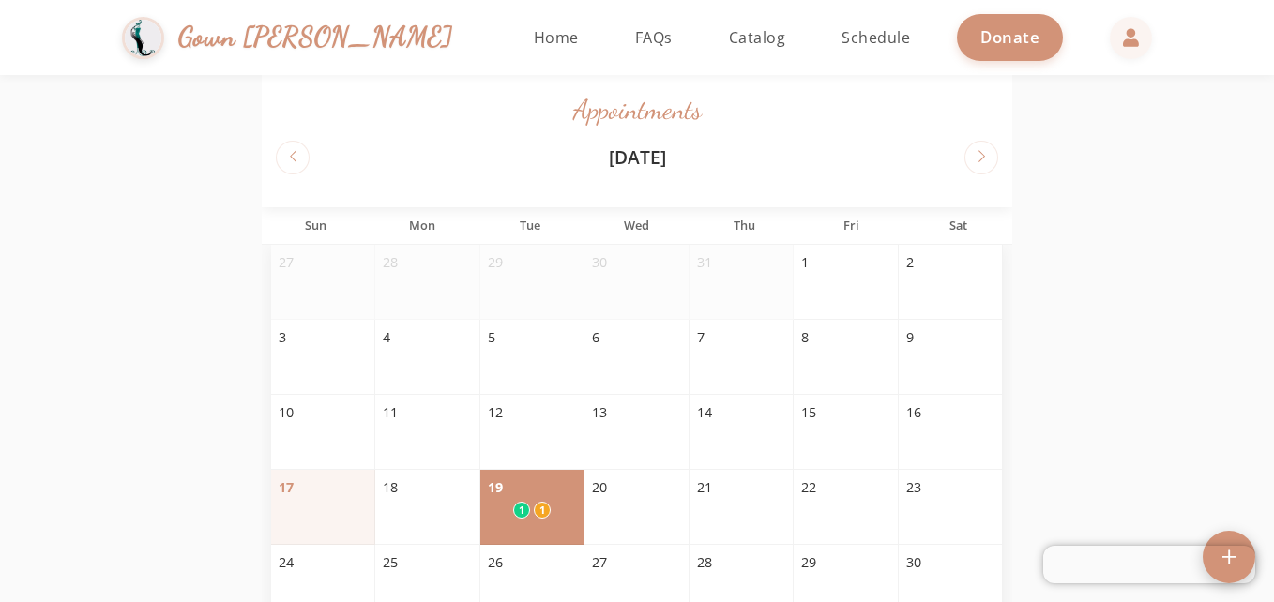
click at [1072, 59] on div "Gown Gmach Home FAQs Catalog Schedule Donate" at bounding box center [637, 37] width 1087 height 75
click at [1109, 48] on span at bounding box center [1131, 34] width 45 height 45
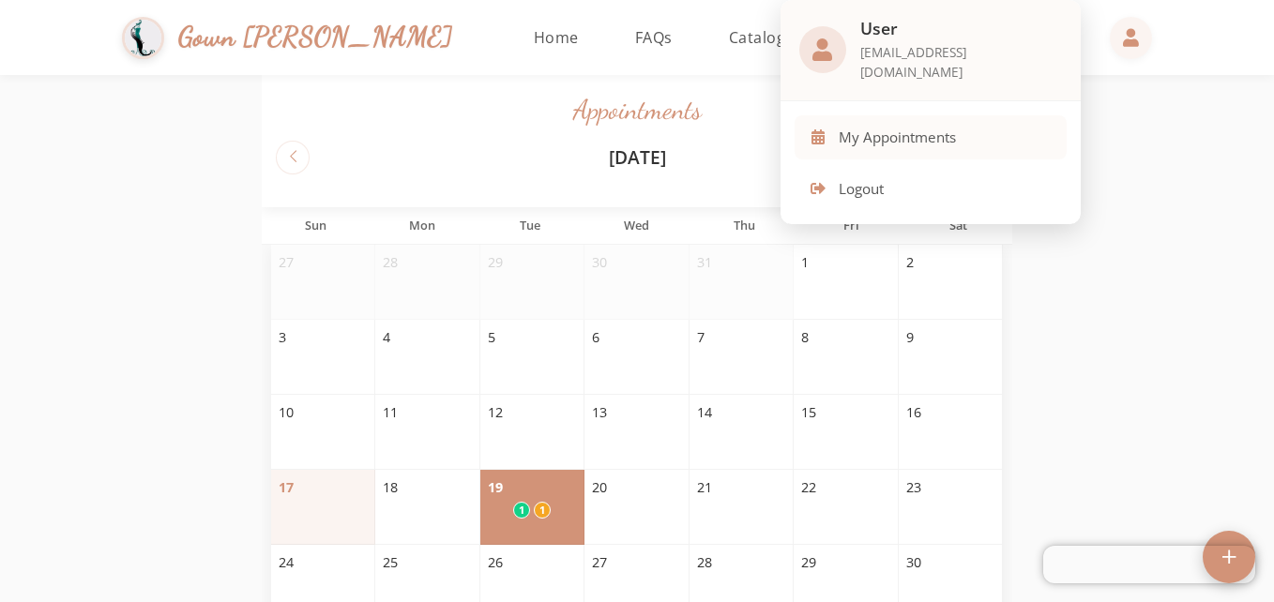
click at [919, 127] on span "My Appointments" at bounding box center [897, 138] width 117 height 22
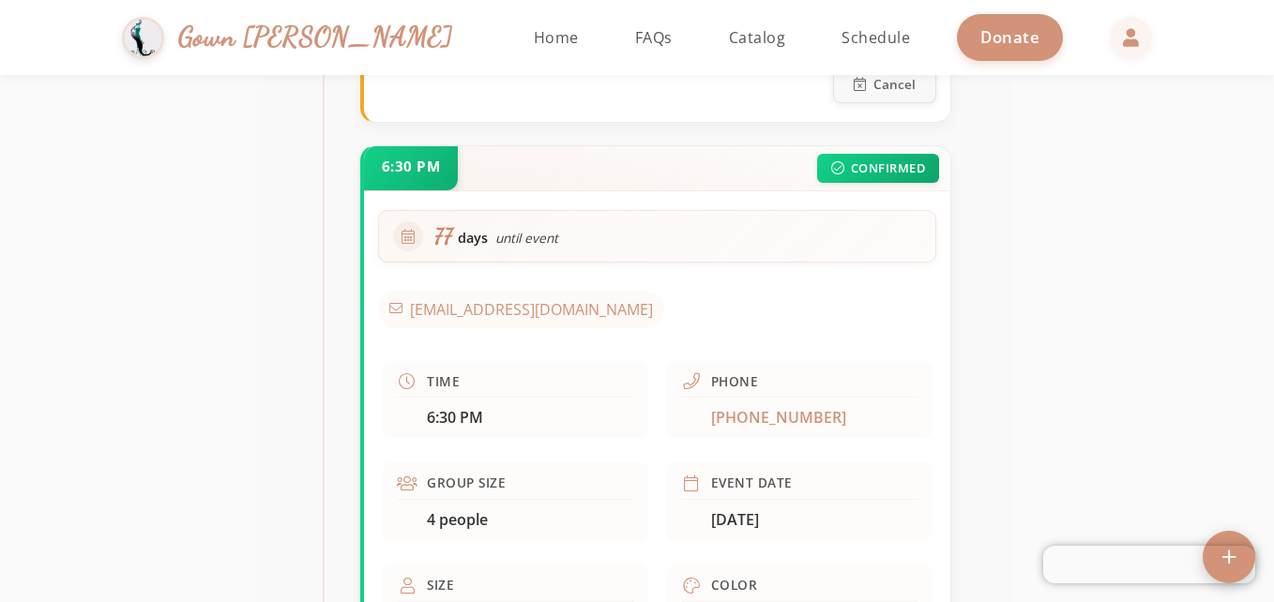
scroll to position [1244, 0]
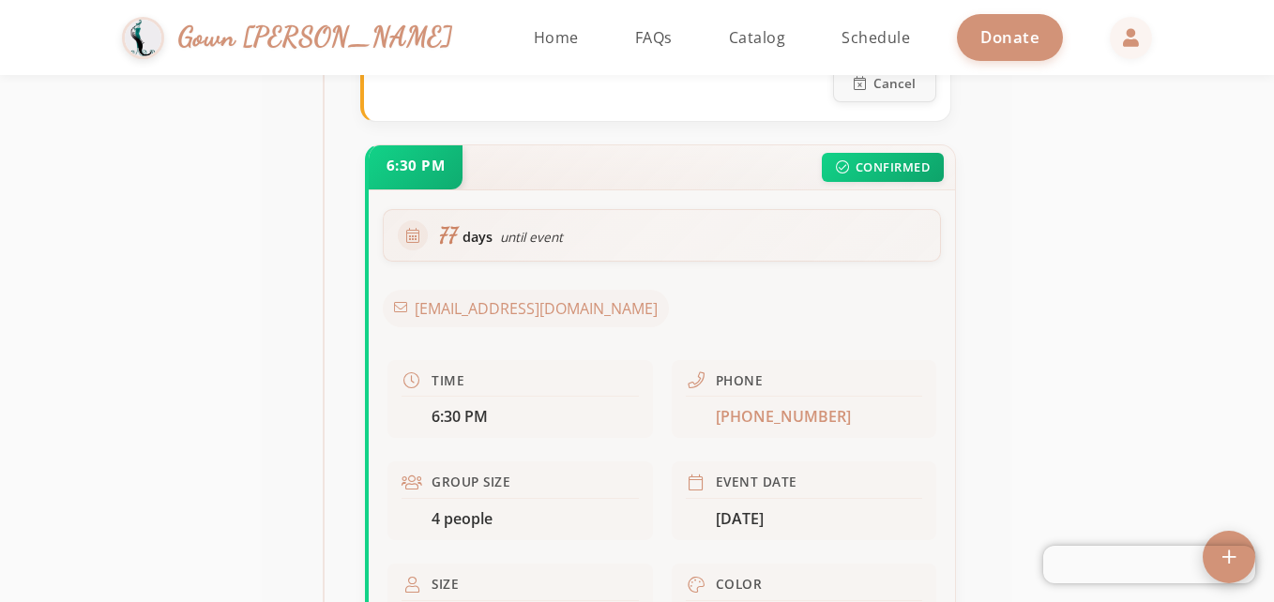
click at [882, 166] on div "CONFIRMED" at bounding box center [883, 167] width 122 height 29
click at [447, 171] on div "6:30 PM" at bounding box center [416, 167] width 94 height 44
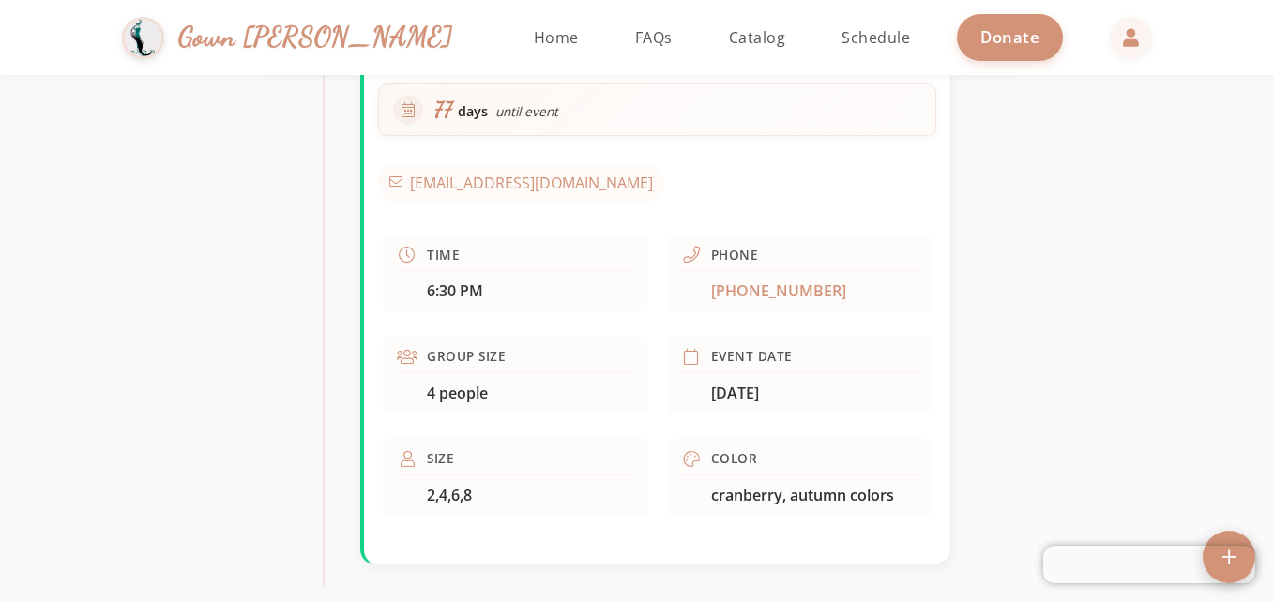
scroll to position [1369, 0]
click at [493, 283] on div "6:30 PM" at bounding box center [530, 291] width 207 height 21
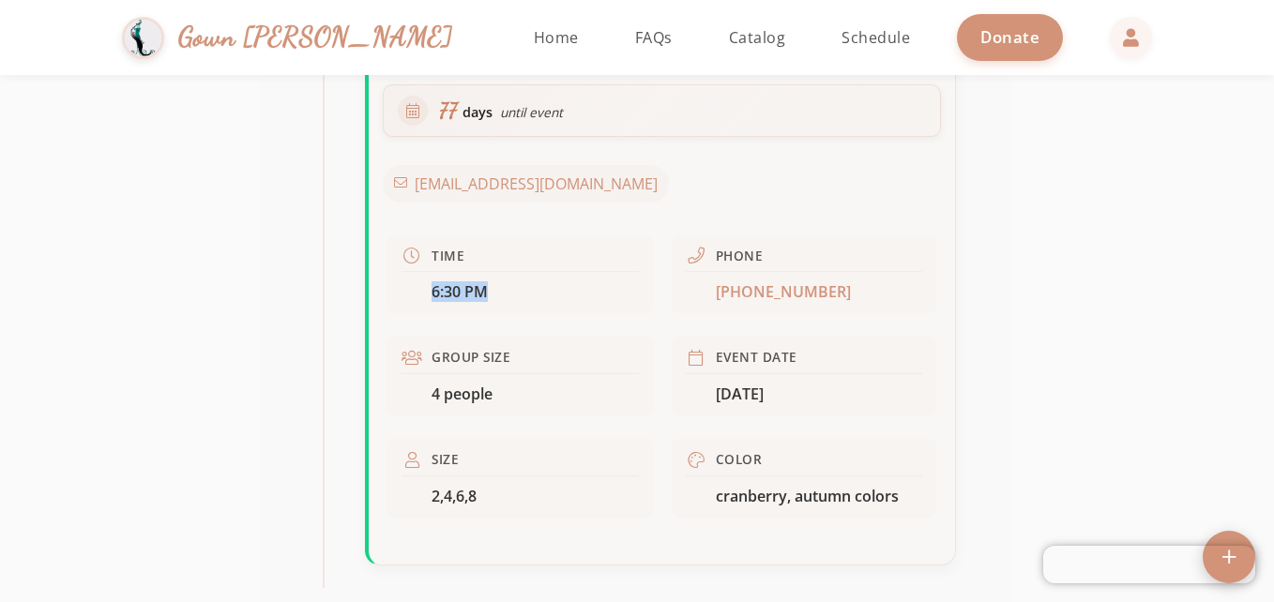
drag, startPoint x: 493, startPoint y: 283, endPoint x: 485, endPoint y: 291, distance: 11.3
click at [485, 291] on div "6:30 PM" at bounding box center [535, 291] width 207 height 21
click at [485, 291] on span "6:30 PM" at bounding box center [460, 291] width 56 height 21
drag, startPoint x: 485, startPoint y: 291, endPoint x: 401, endPoint y: 255, distance: 91.6
click at [401, 255] on div "Time 6:30 PM" at bounding box center [519, 274] width 265 height 79
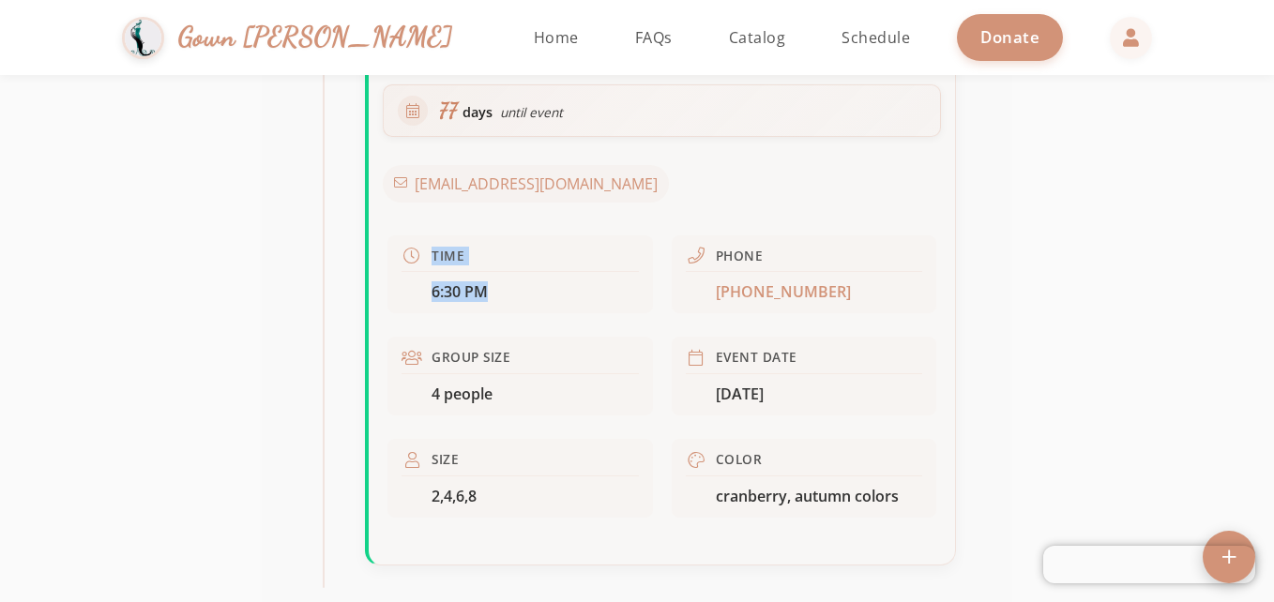
click at [411, 258] on icon at bounding box center [411, 256] width 17 height 17
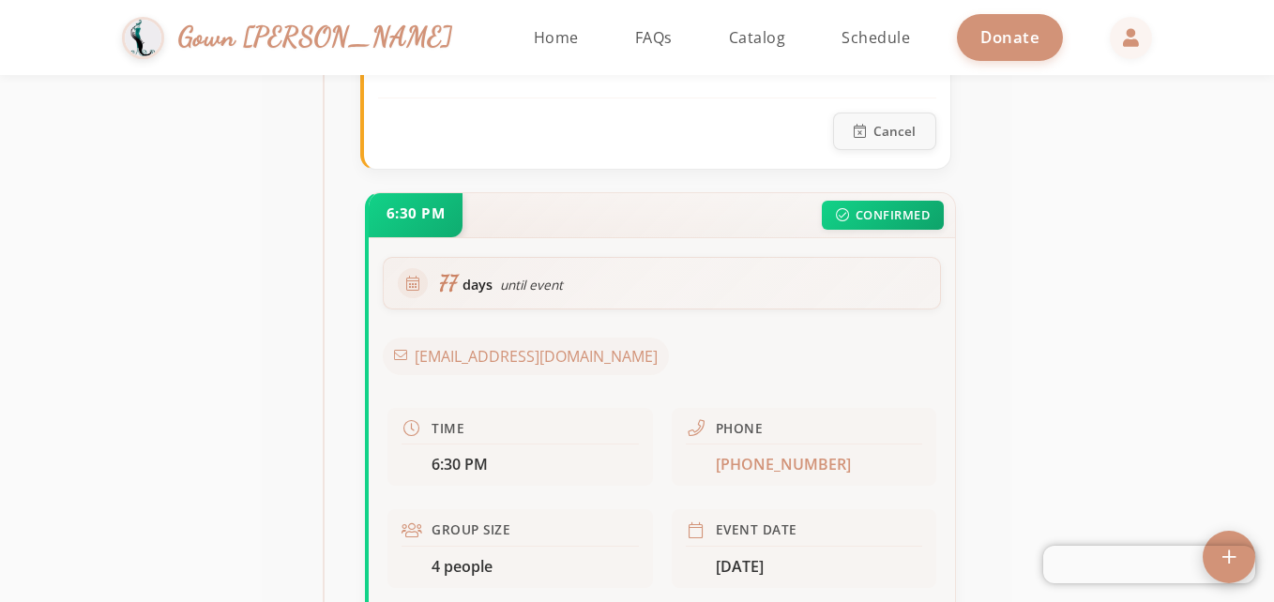
scroll to position [1194, 0]
click at [408, 285] on icon at bounding box center [412, 285] width 13 height 15
click at [422, 206] on div "6:30 PM" at bounding box center [416, 217] width 94 height 44
click at [848, 201] on div "6:30 PM CONFIRMED" at bounding box center [662, 217] width 586 height 45
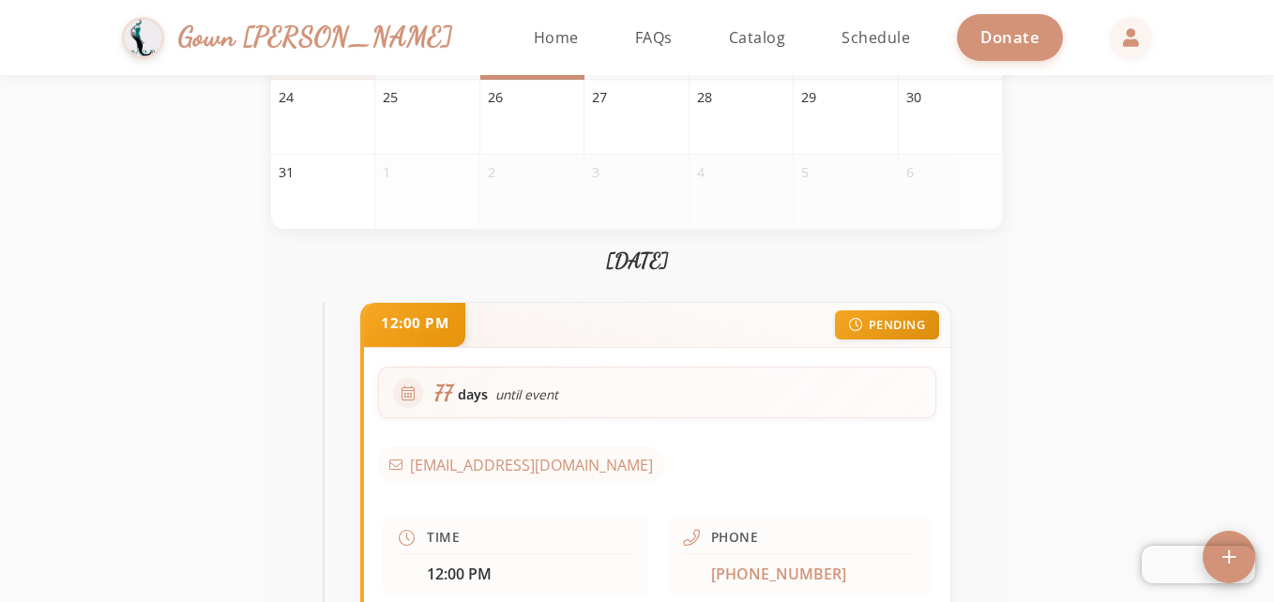
scroll to position [464, 0]
